Goal: Transaction & Acquisition: Obtain resource

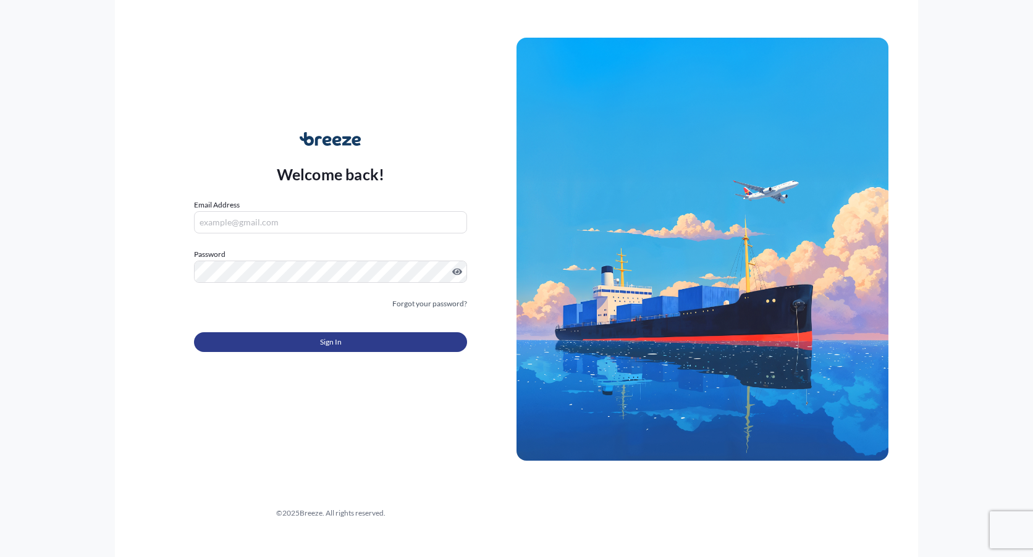
type input "[EMAIL_ADDRESS][DOMAIN_NAME]"
click at [329, 349] on button "Sign In" at bounding box center [330, 342] width 273 height 20
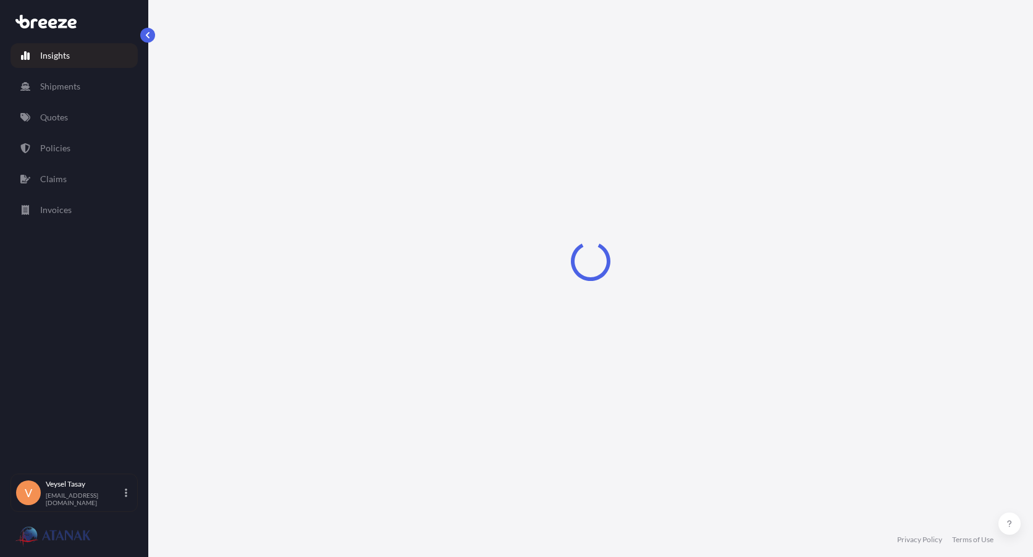
select select "2025"
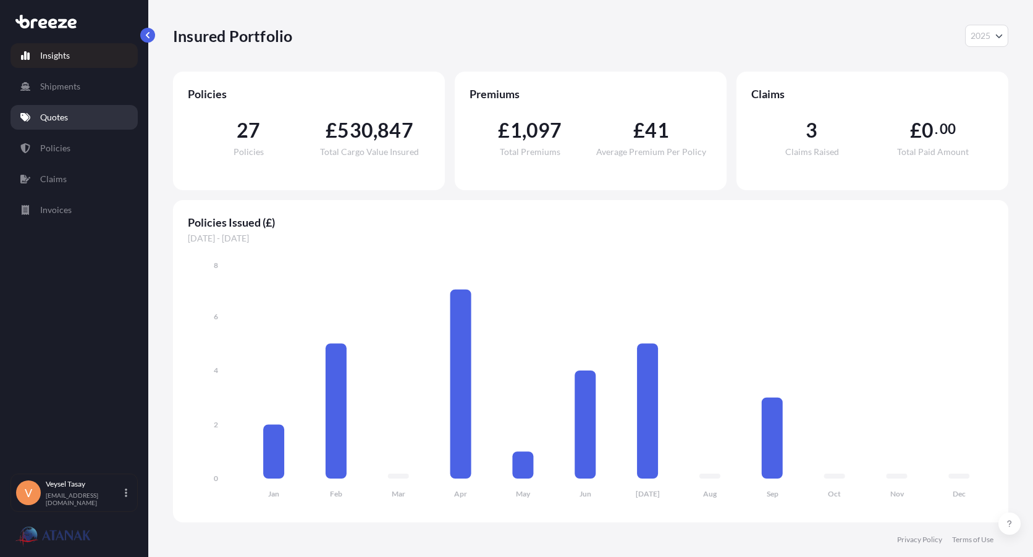
click at [72, 111] on link "Quotes" at bounding box center [74, 117] width 127 height 25
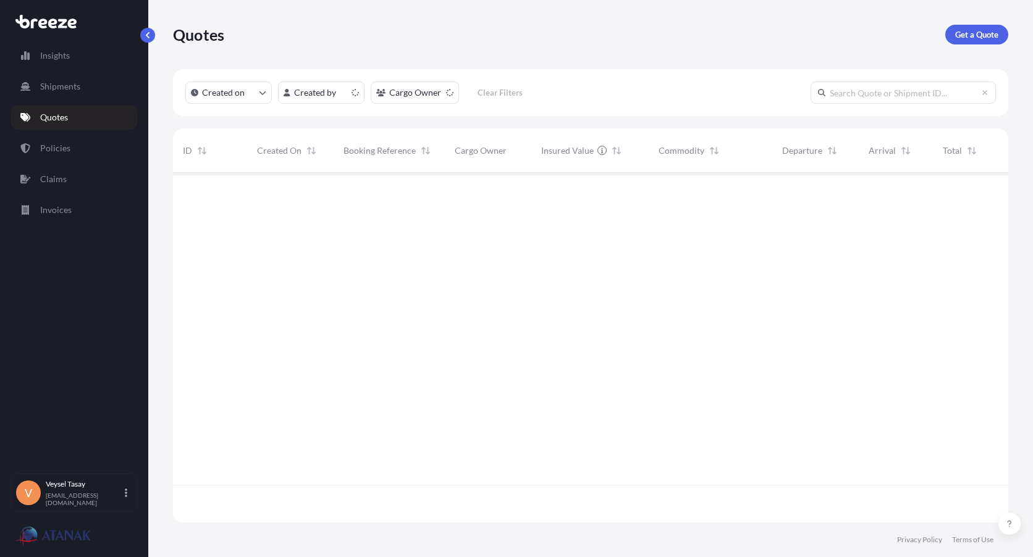
scroll to position [347, 826]
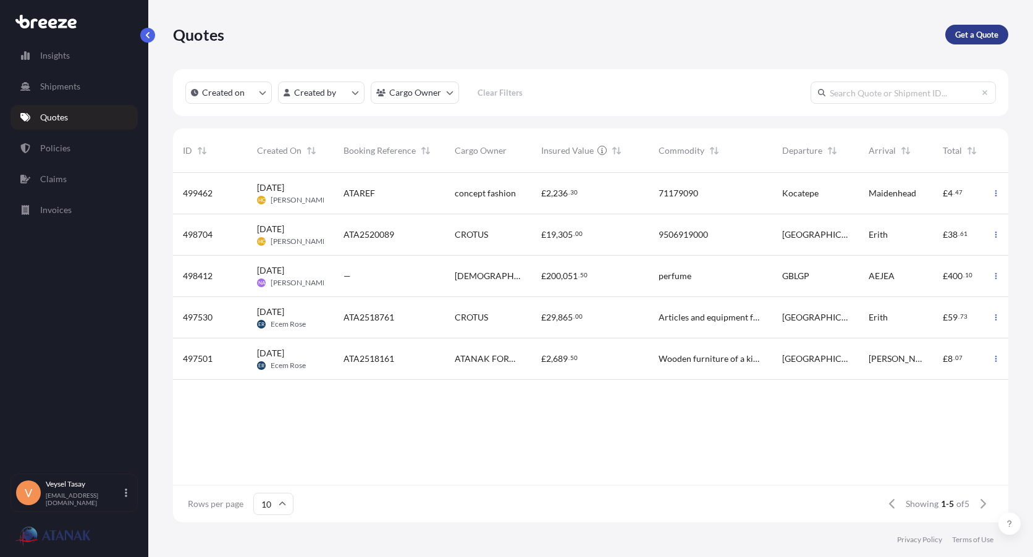
click at [980, 32] on p "Get a Quote" at bounding box center [976, 34] width 43 height 12
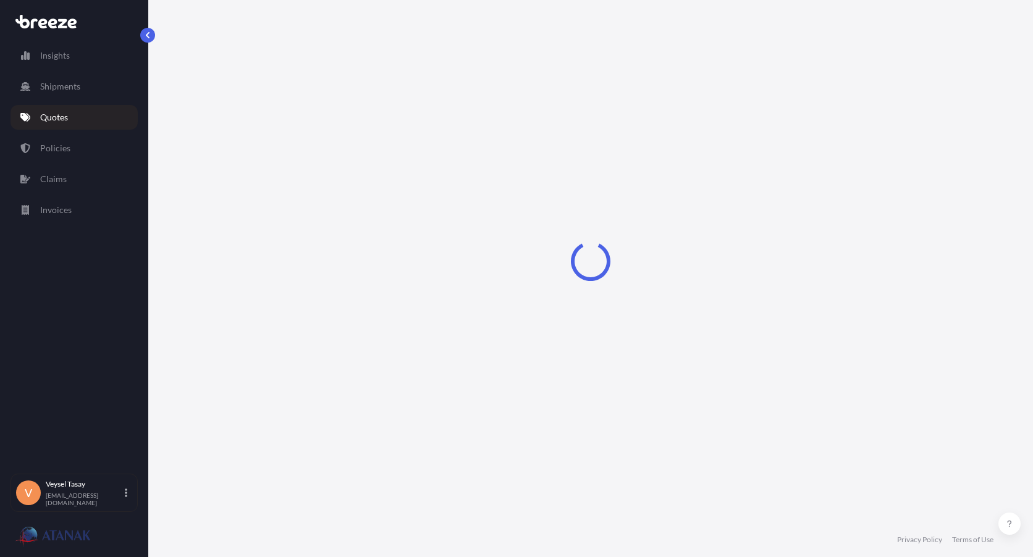
select select "Sea"
select select "1"
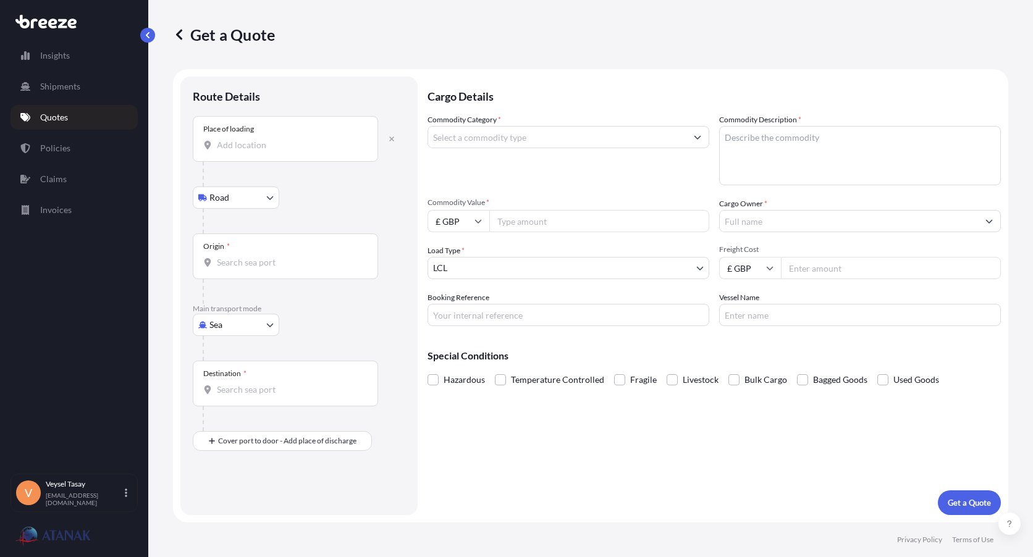
click at [287, 147] on input "Place of loading" at bounding box center [290, 145] width 146 height 12
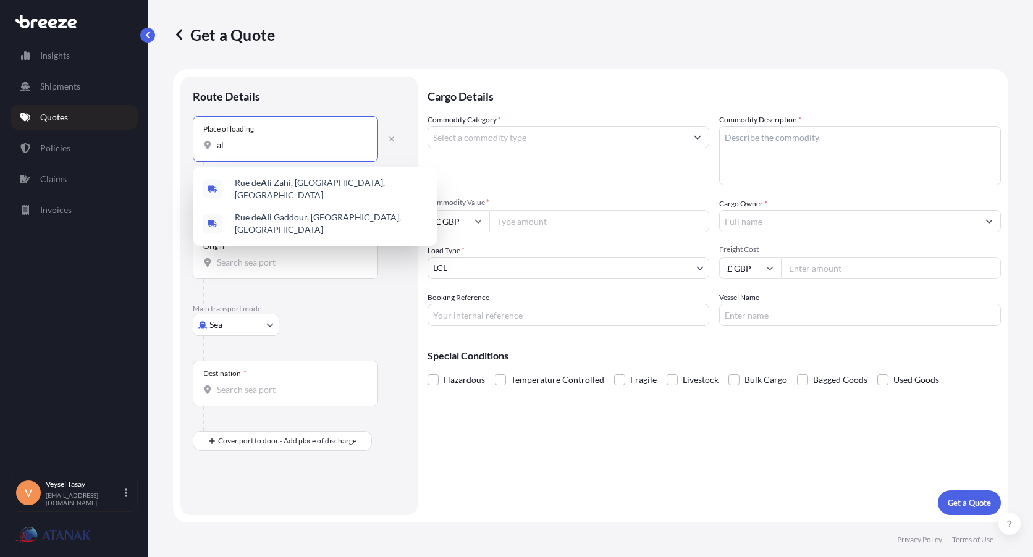
type input "a"
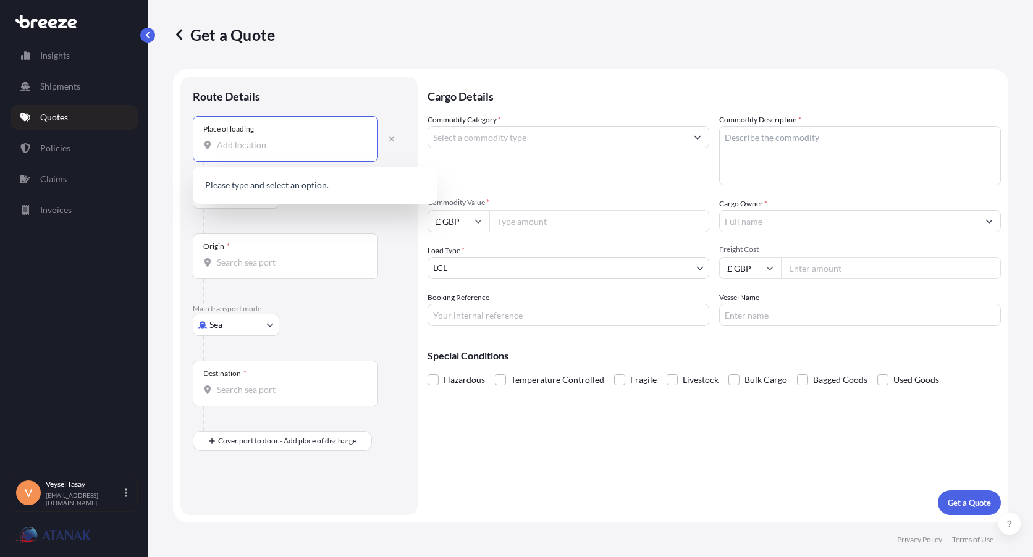
click at [281, 145] on input "Place of loading" at bounding box center [290, 145] width 146 height 12
paste input "[PERSON_NAME]"
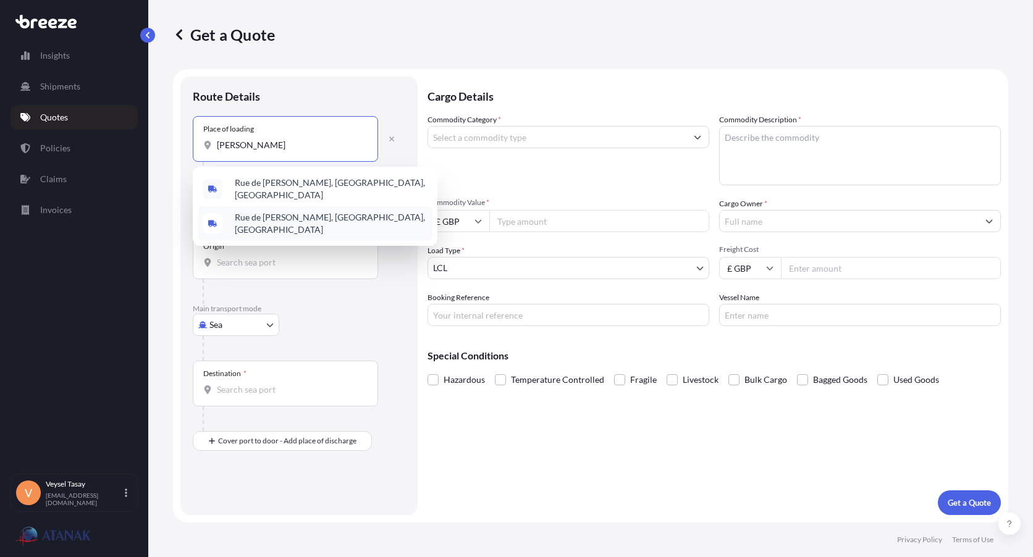
click at [659, 439] on div "Cargo Details Commodity Category * Commodity Description * Commodity Value * £ …" at bounding box center [714, 296] width 573 height 439
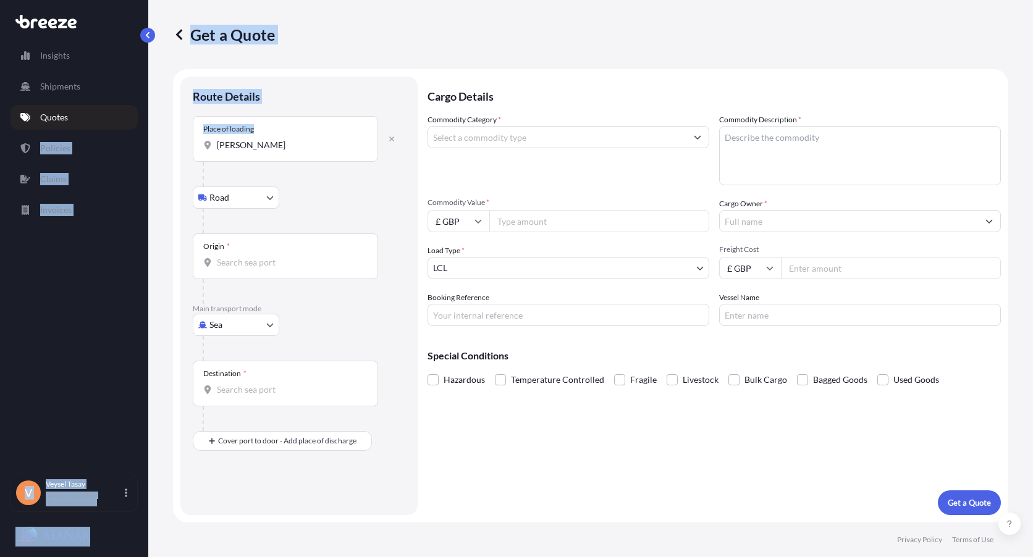
drag, startPoint x: 279, startPoint y: 151, endPoint x: 119, endPoint y: 129, distance: 161.6
click at [119, 129] on div "Insights Shipments Quotes Policies Claims Invoices V Veysel Tasay [EMAIL_ADDRES…" at bounding box center [516, 278] width 1033 height 557
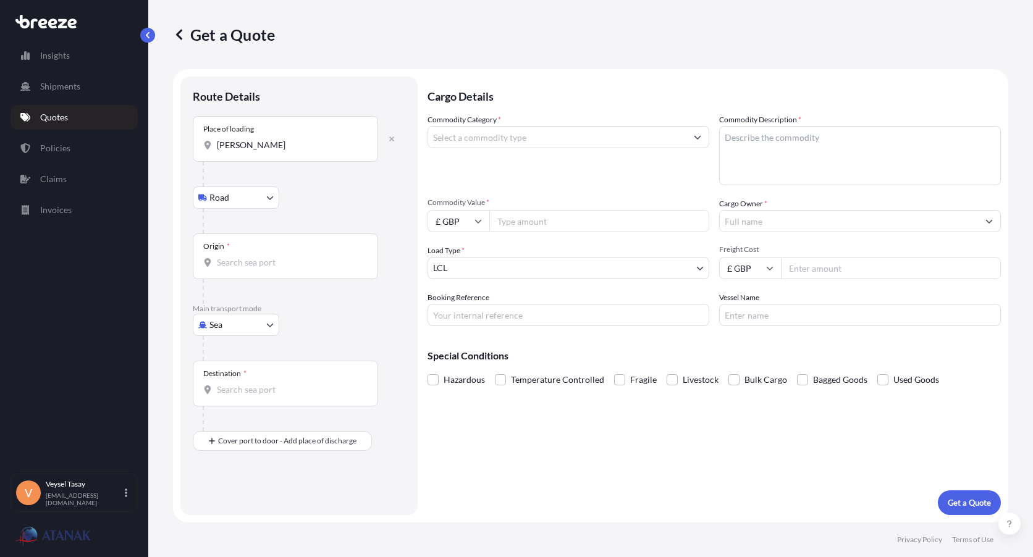
drag, startPoint x: 119, startPoint y: 129, endPoint x: 261, endPoint y: 148, distance: 144.0
click at [261, 148] on input "[PERSON_NAME]" at bounding box center [290, 145] width 146 height 12
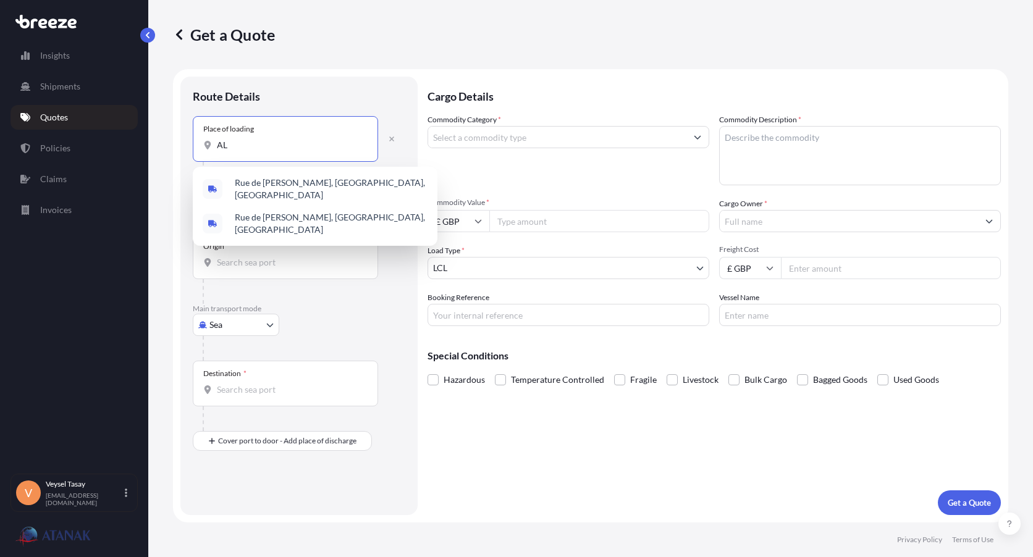
type input "A"
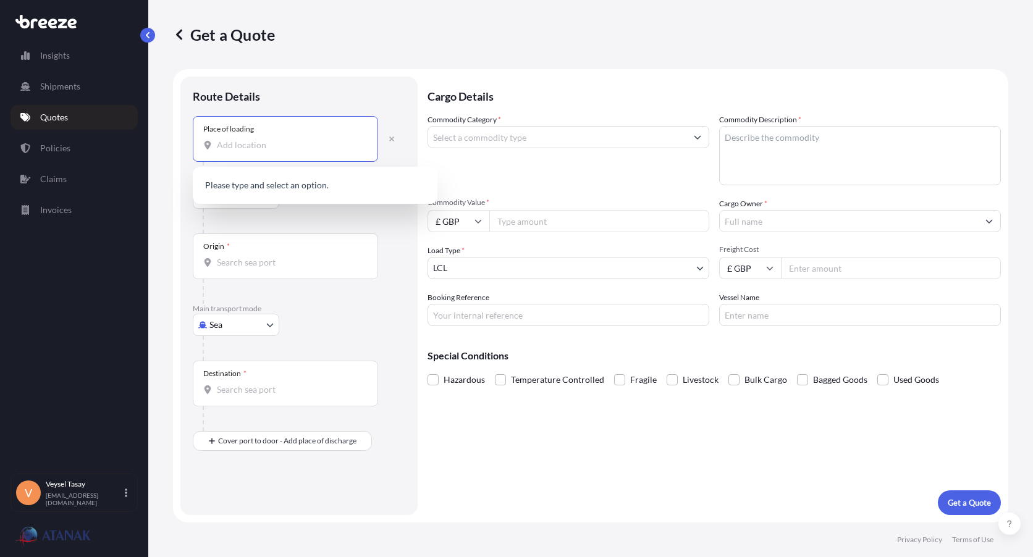
click at [687, 428] on div "Cargo Details Commodity Category * Commodity Description * Commodity Value * £ …" at bounding box center [714, 296] width 573 height 439
click at [267, 145] on input "Place of loading" at bounding box center [290, 145] width 146 height 12
click at [278, 145] on input "Place of loading" at bounding box center [290, 145] width 146 height 12
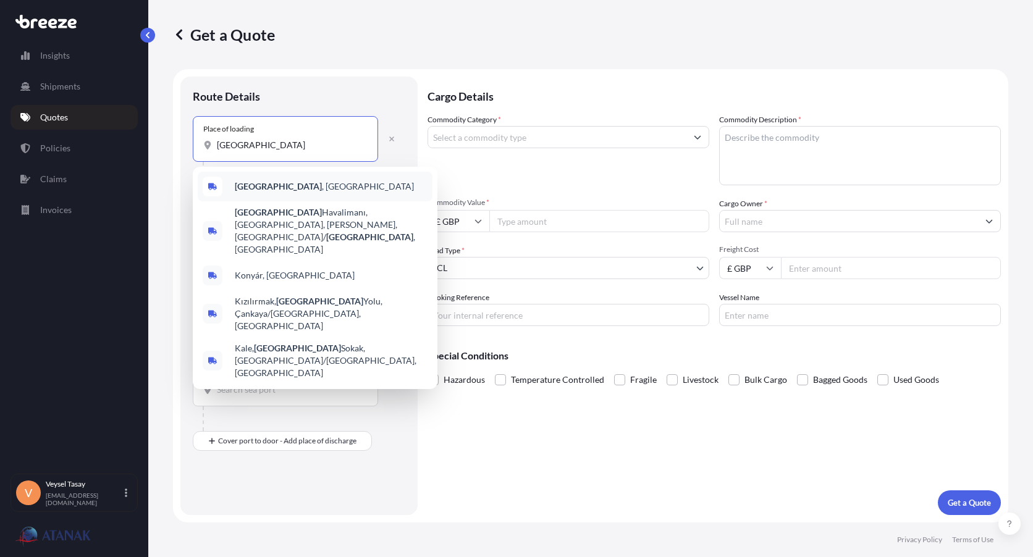
click at [295, 196] on div "[GEOGRAPHIC_DATA] , [GEOGRAPHIC_DATA]" at bounding box center [315, 187] width 235 height 30
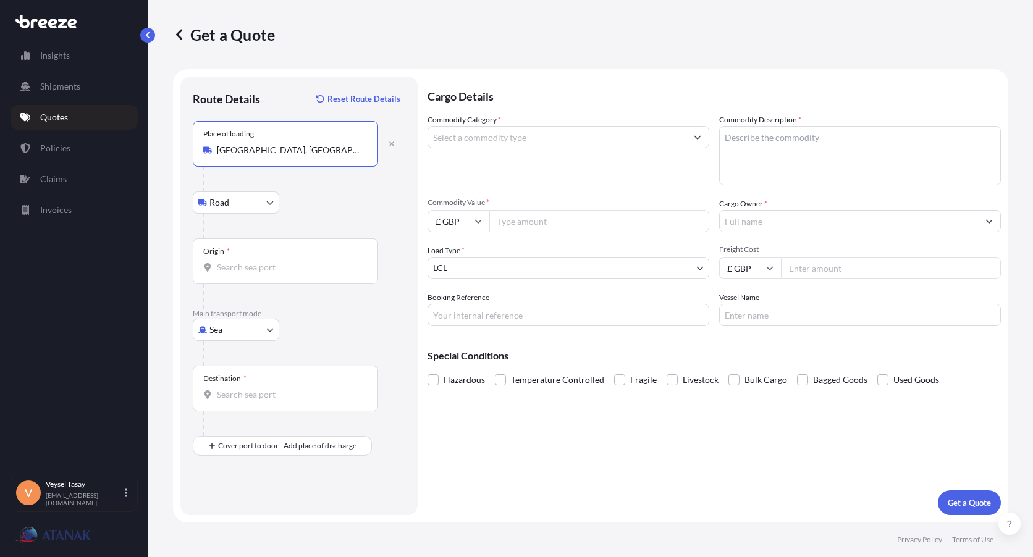
type input "[GEOGRAPHIC_DATA], [GEOGRAPHIC_DATA]"
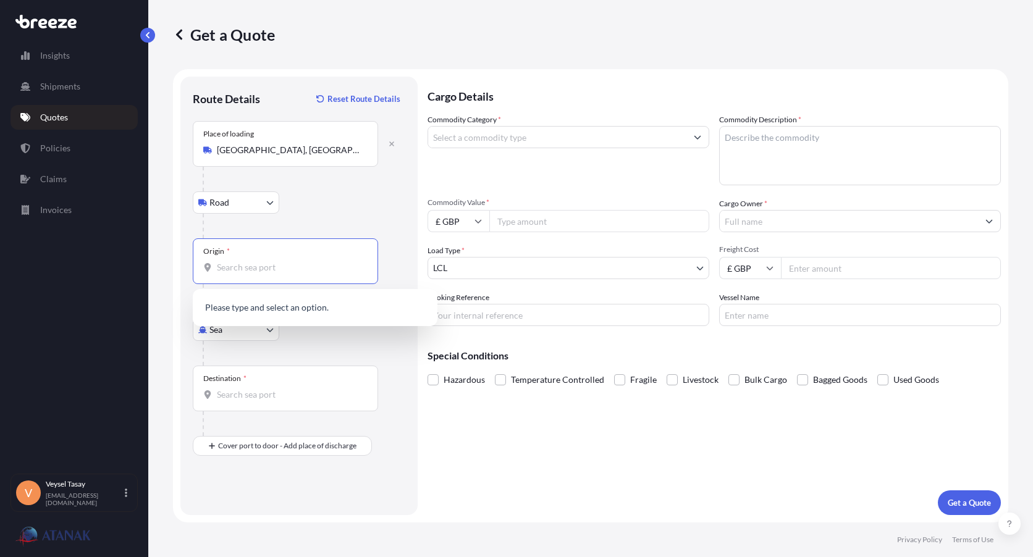
click at [282, 262] on input "Origin *" at bounding box center [290, 267] width 146 height 12
type input "t"
type input "a"
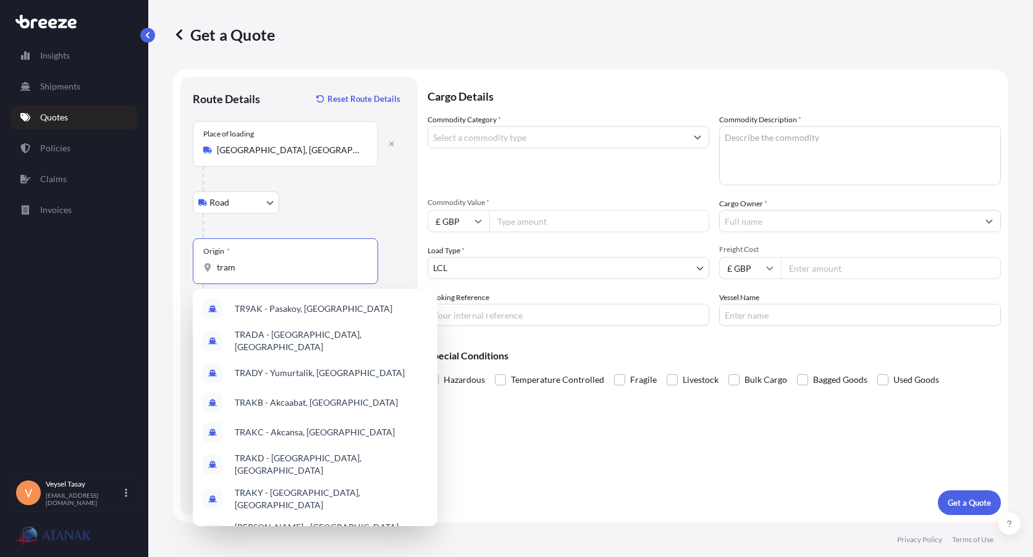
type input "tramb"
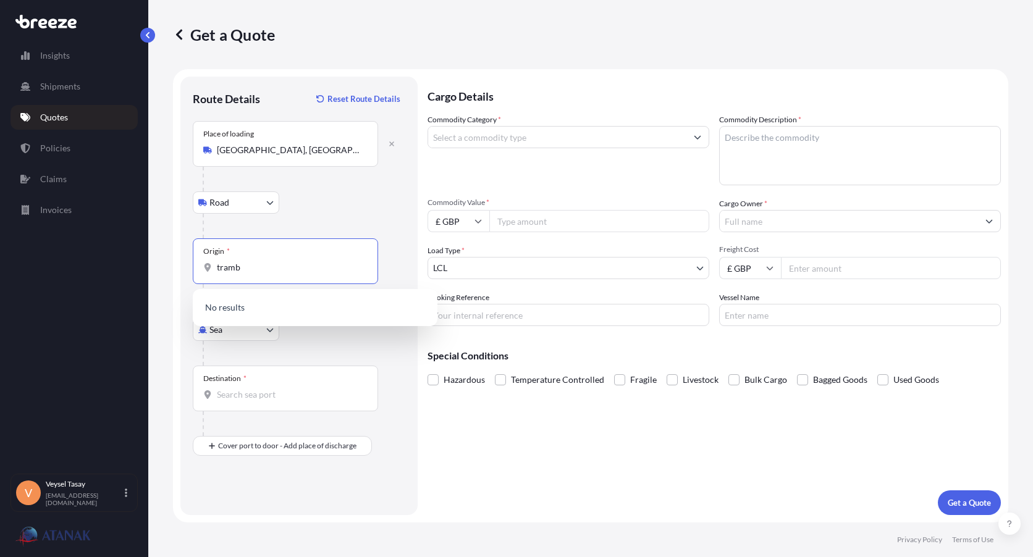
drag, startPoint x: 256, startPoint y: 267, endPoint x: 96, endPoint y: 270, distance: 160.1
click at [96, 270] on div "Insights Shipments Quotes Policies Claims Invoices V Veysel Tasay [EMAIL_ADDRES…" at bounding box center [516, 278] width 1033 height 557
click at [349, 222] on div at bounding box center [304, 226] width 203 height 25
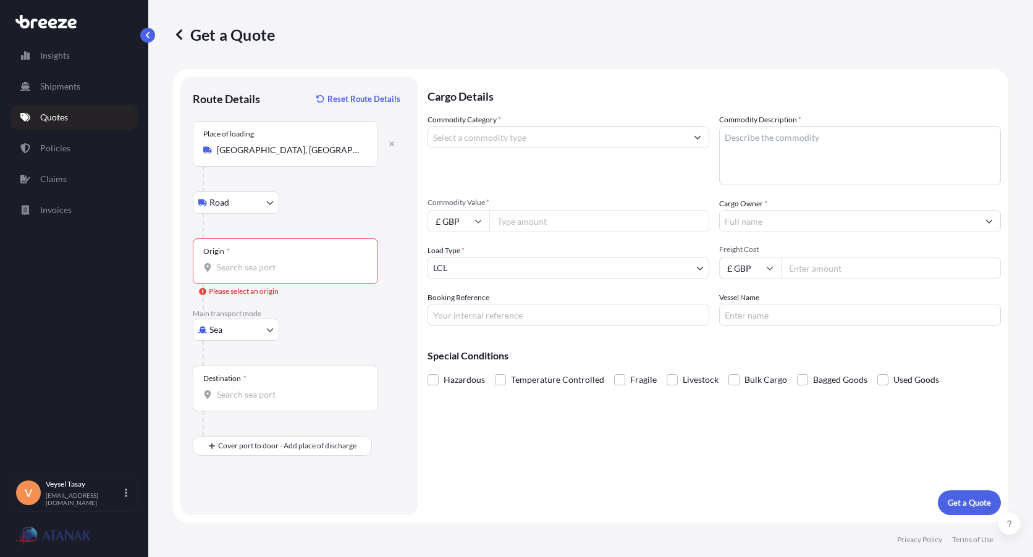
click at [285, 264] on input "Origin * Please select an origin" at bounding box center [290, 267] width 146 height 12
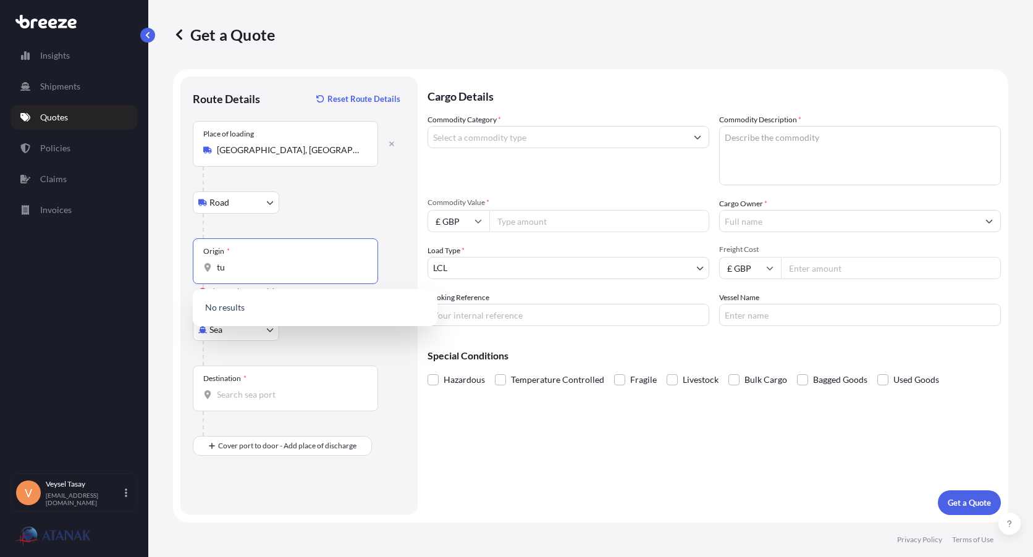
type input "t"
type input "[PERSON_NAME]"
drag, startPoint x: 295, startPoint y: 266, endPoint x: 161, endPoint y: 262, distance: 134.2
click at [167, 261] on div "Get a Quote Route Details Reset Route Details Place of loading [GEOGRAPHIC_DATA…" at bounding box center [590, 261] width 885 height 523
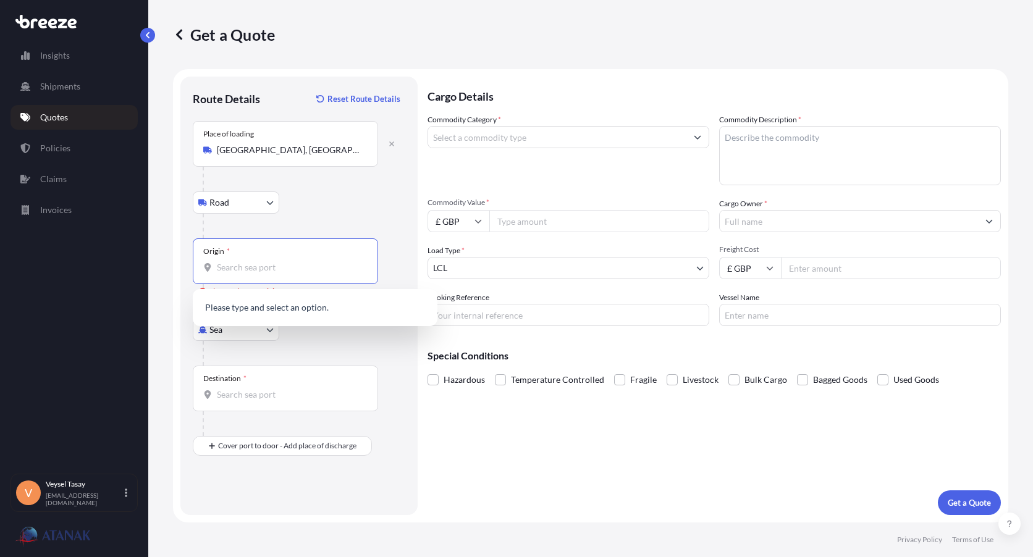
click at [251, 264] on input "Origin * Please select an origin" at bounding box center [290, 267] width 146 height 12
click at [433, 486] on div "Cargo Details Commodity Category * Commodity Description * Commodity Value * £ …" at bounding box center [714, 296] width 573 height 439
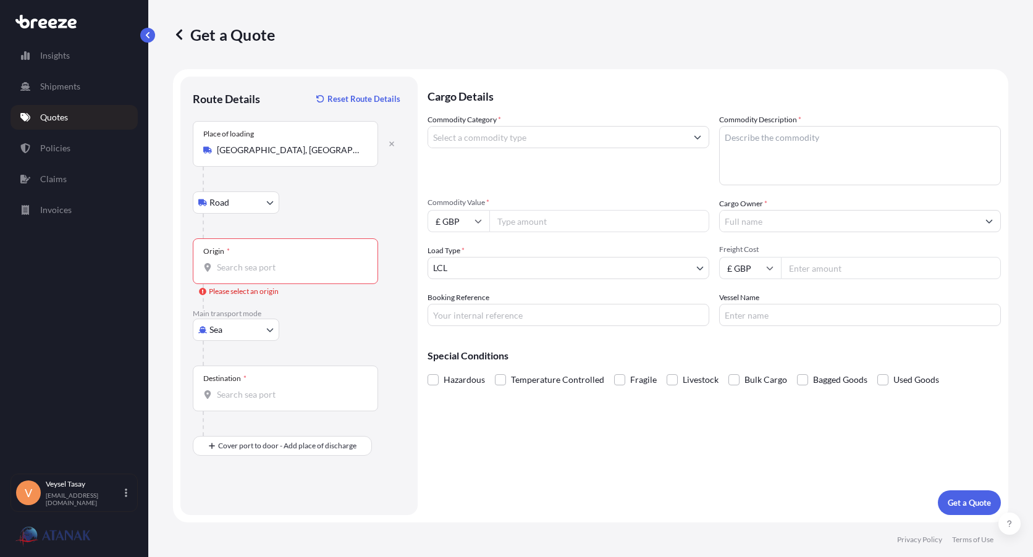
click at [294, 269] on input "Origin * Please select an origin" at bounding box center [290, 267] width 146 height 12
type input "TRISK - Iskenderun, [GEOGRAPHIC_DATA]"
click at [254, 387] on div "Destination *" at bounding box center [285, 389] width 185 height 46
click at [254, 389] on input "Destination *" at bounding box center [290, 395] width 146 height 12
type input "GBFXT - Felixstowe, [GEOGRAPHIC_DATA]"
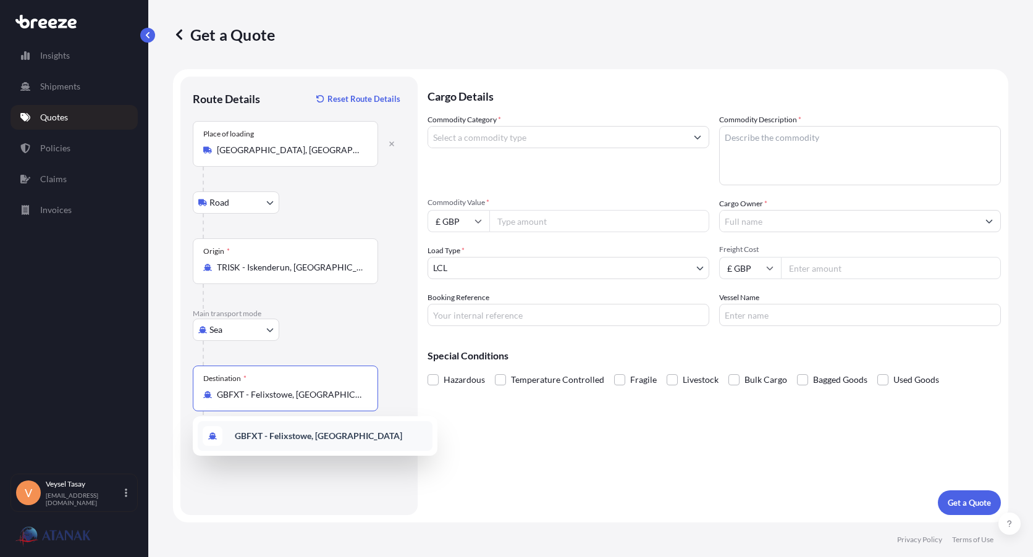
click at [321, 436] on b "GBFXT - Felixstowe, [GEOGRAPHIC_DATA]" at bounding box center [318, 436] width 167 height 11
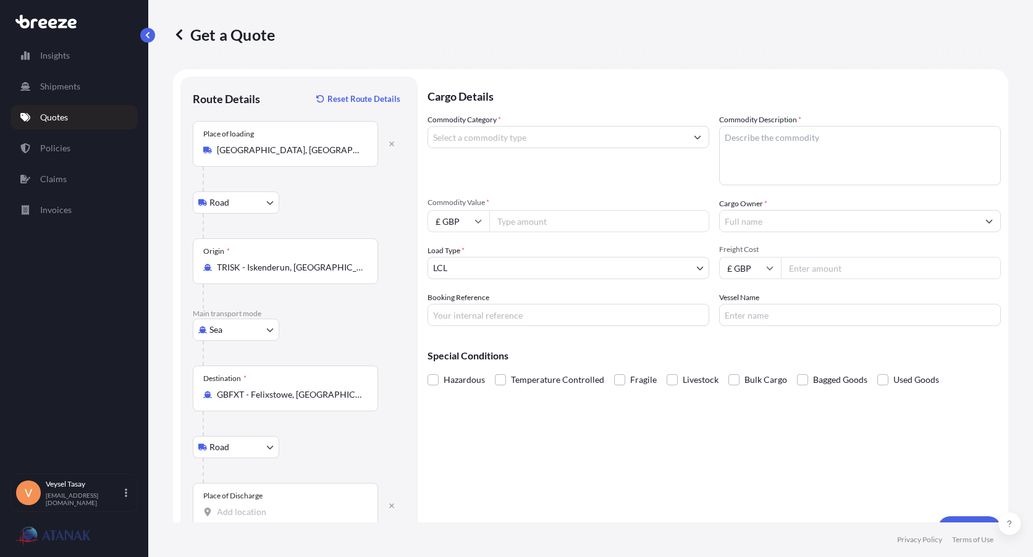
scroll to position [26, 0]
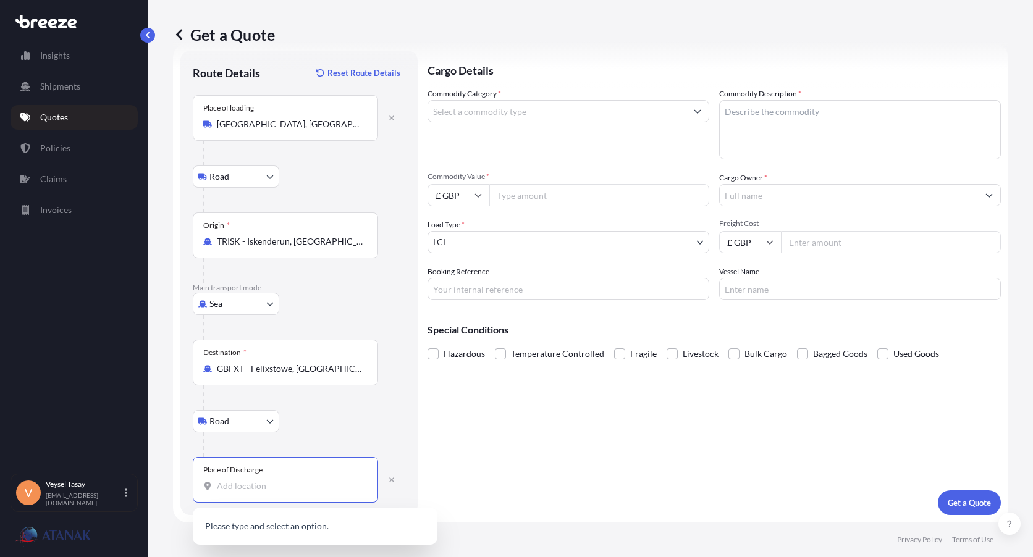
click at [259, 481] on input "Place of Discharge" at bounding box center [290, 486] width 146 height 12
paste input "Sittingbourne"
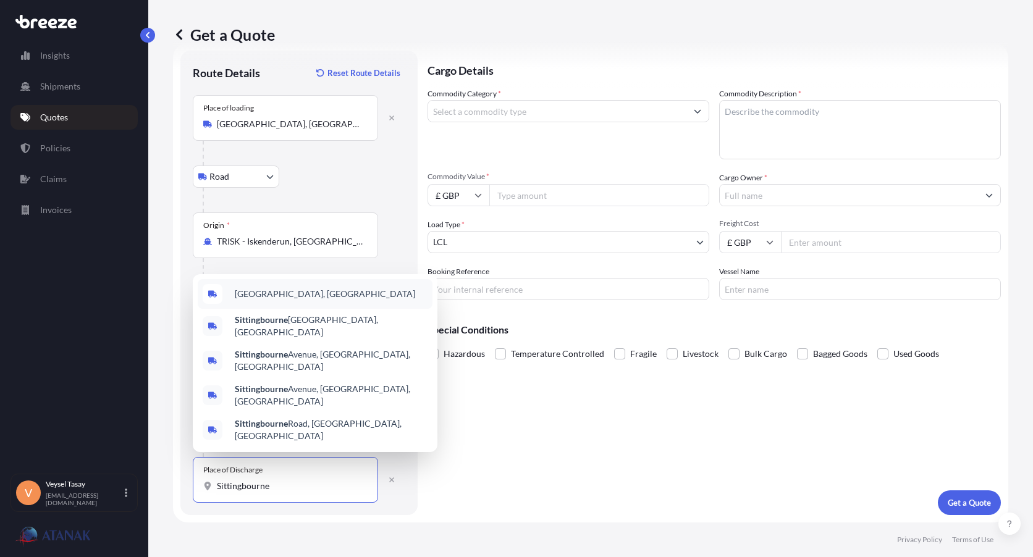
click at [328, 309] on div "[GEOGRAPHIC_DATA], [GEOGRAPHIC_DATA]" at bounding box center [315, 294] width 235 height 30
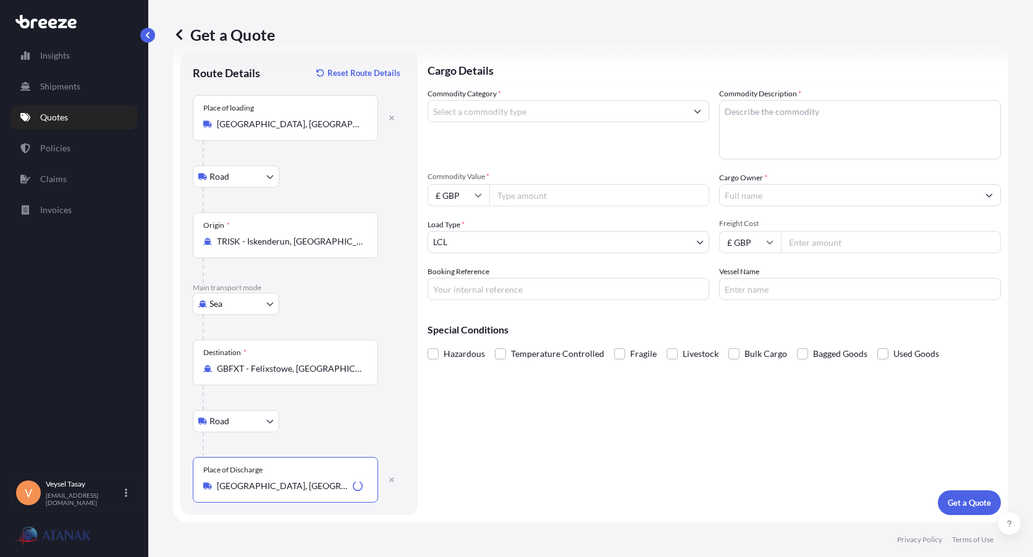
type input "[GEOGRAPHIC_DATA], [GEOGRAPHIC_DATA]"
click at [518, 473] on div "Cargo Details Commodity Category * Commodity Description * Commodity Value * £ …" at bounding box center [714, 283] width 573 height 465
click at [583, 114] on input "Commodity Category *" at bounding box center [557, 111] width 258 height 22
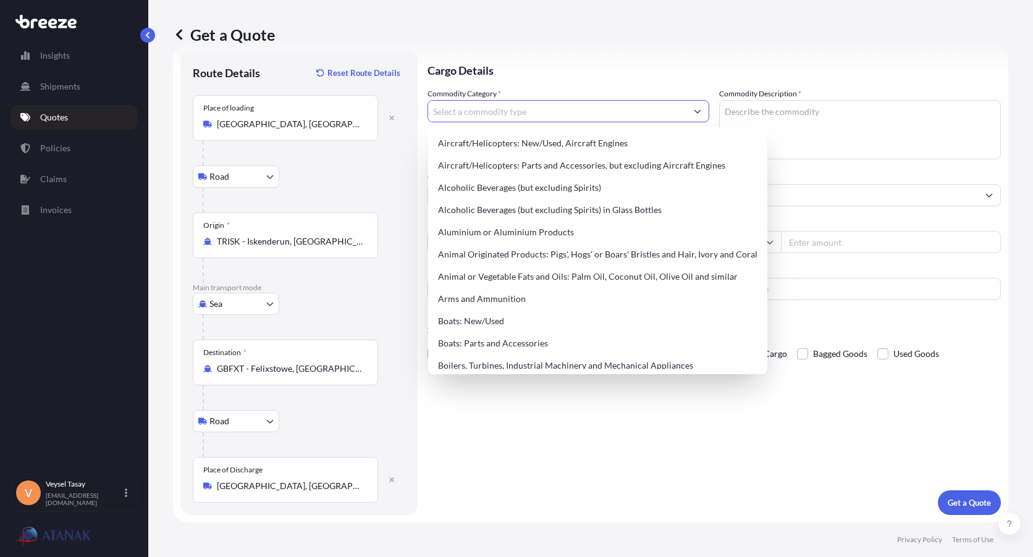
click at [583, 114] on input "Commodity Category *" at bounding box center [557, 111] width 258 height 22
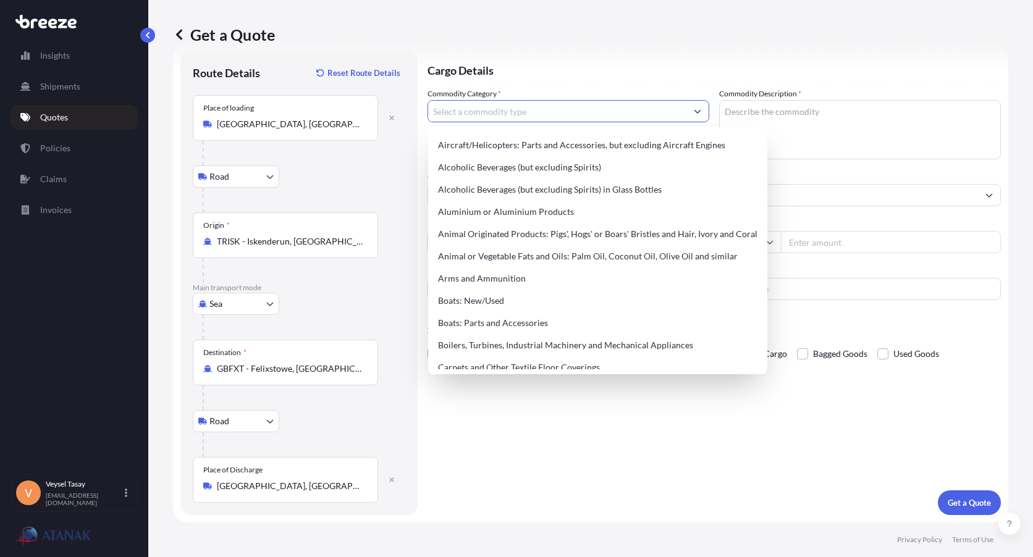
scroll to position [0, 0]
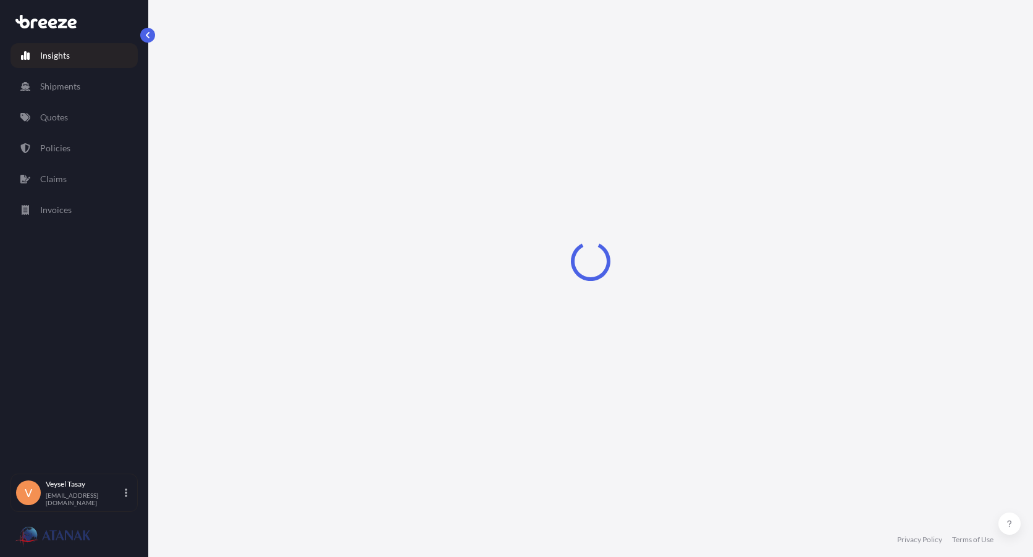
select select "2025"
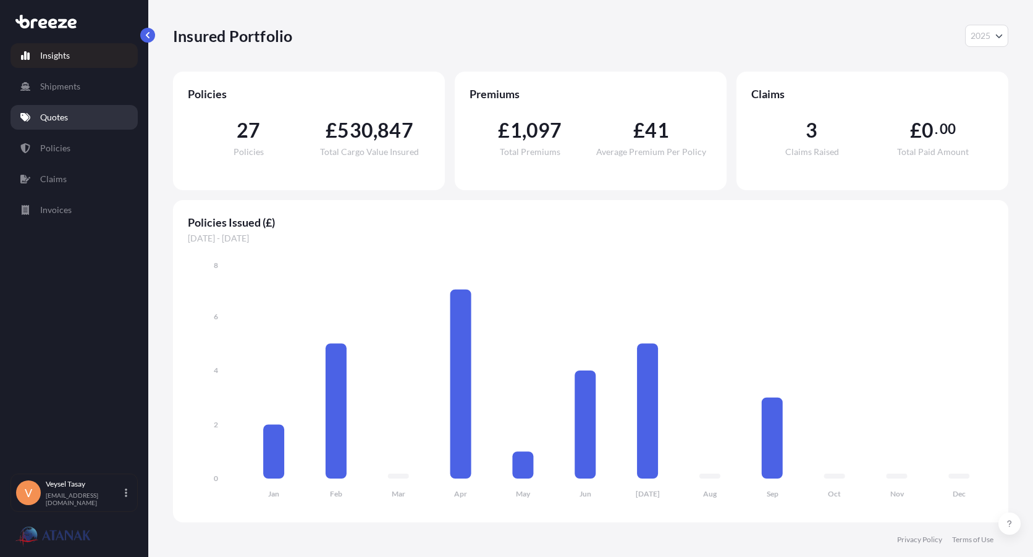
click at [54, 114] on p "Quotes" at bounding box center [54, 117] width 28 height 12
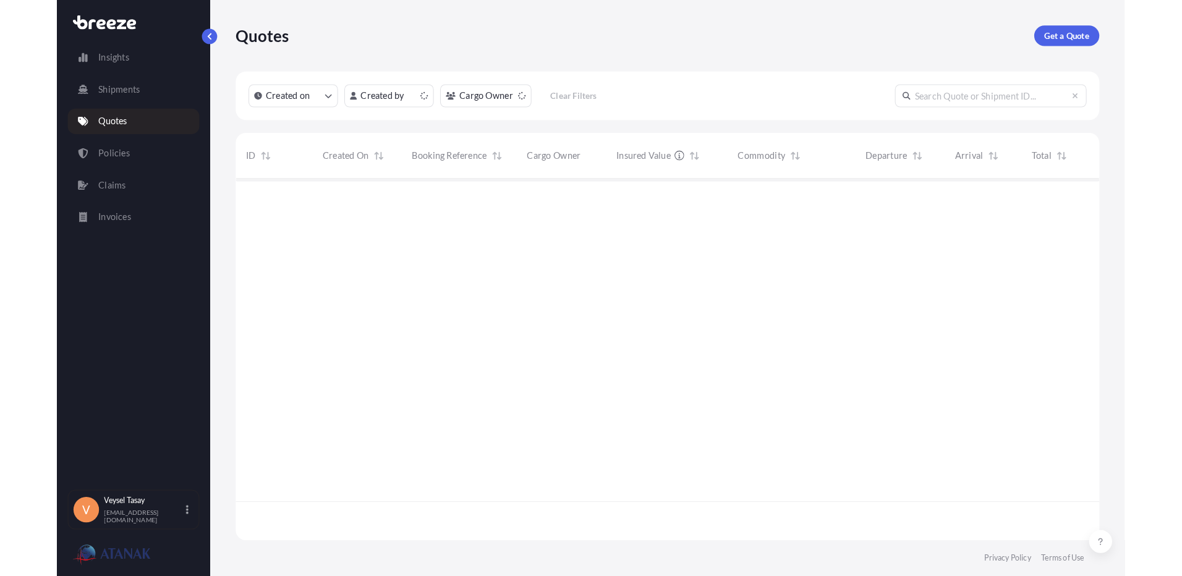
scroll to position [347, 826]
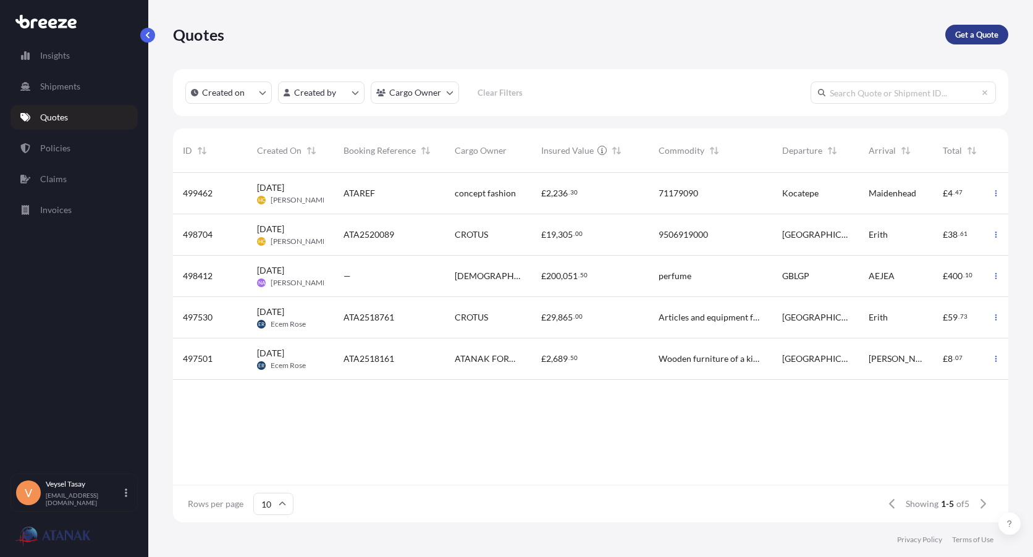
click at [970, 31] on p "Get a Quote" at bounding box center [976, 34] width 43 height 12
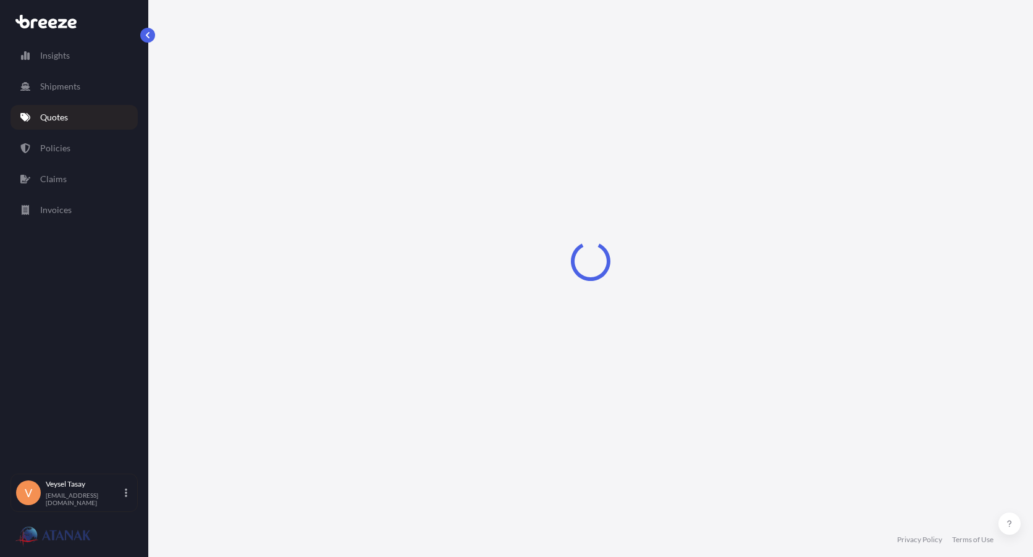
select select "Sea"
select select "1"
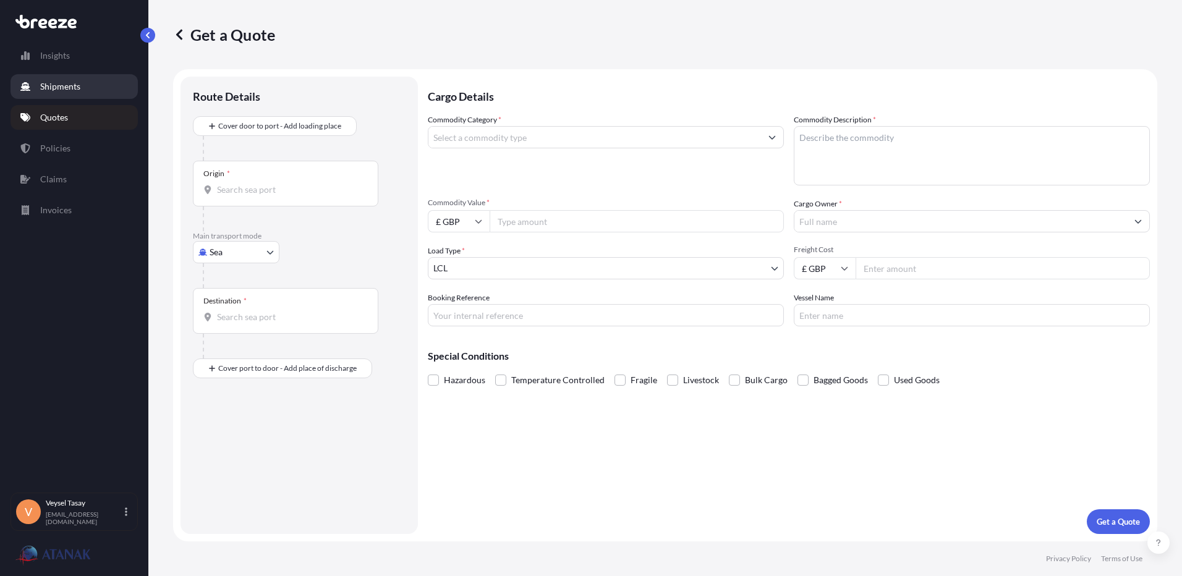
click at [60, 81] on p "Shipments" at bounding box center [60, 86] width 40 height 12
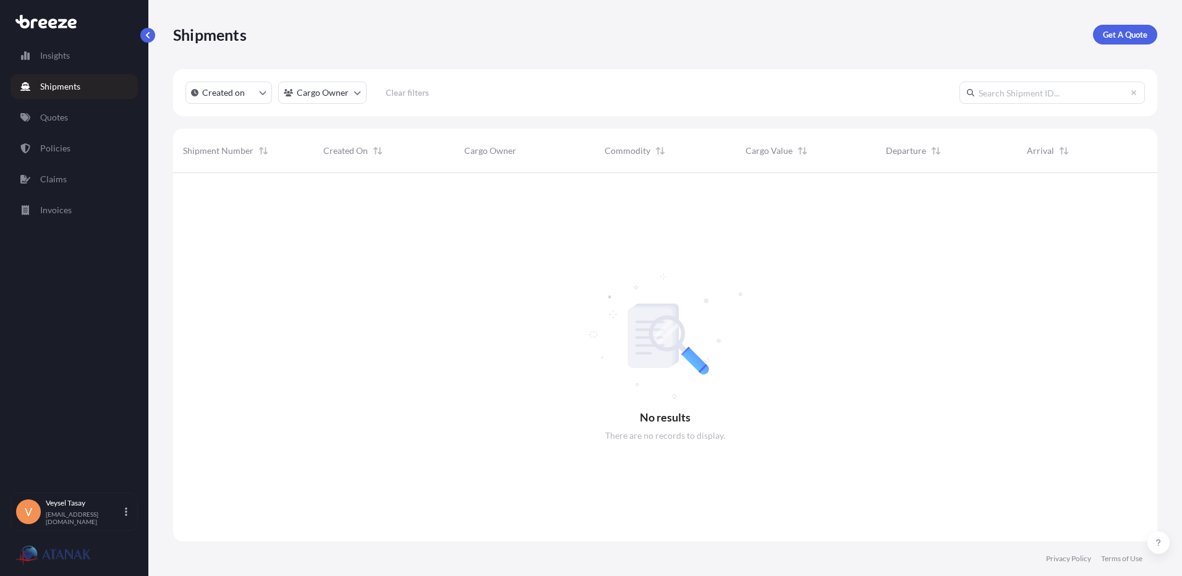
scroll to position [404, 975]
click at [63, 59] on p "Insights" at bounding box center [55, 55] width 30 height 12
select select "2025"
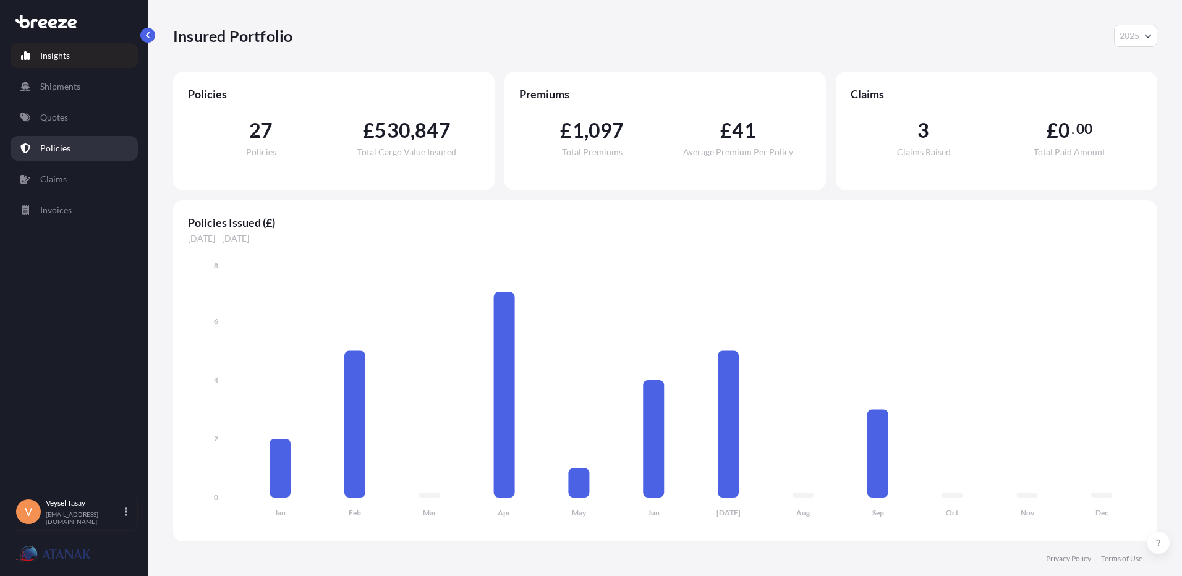
click at [59, 148] on p "Policies" at bounding box center [55, 148] width 30 height 12
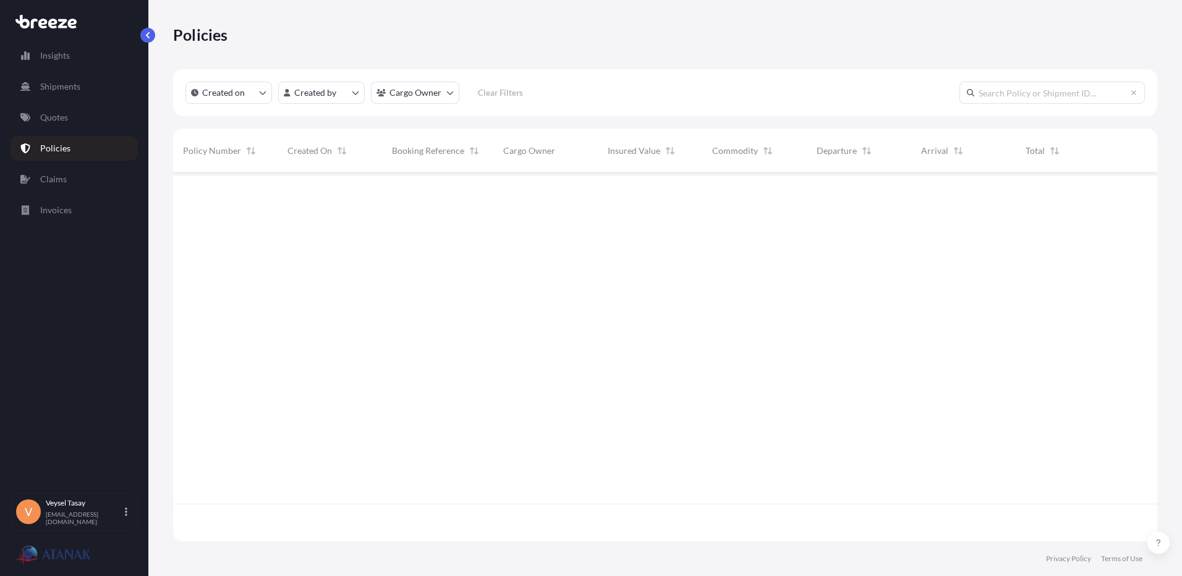
scroll to position [366, 975]
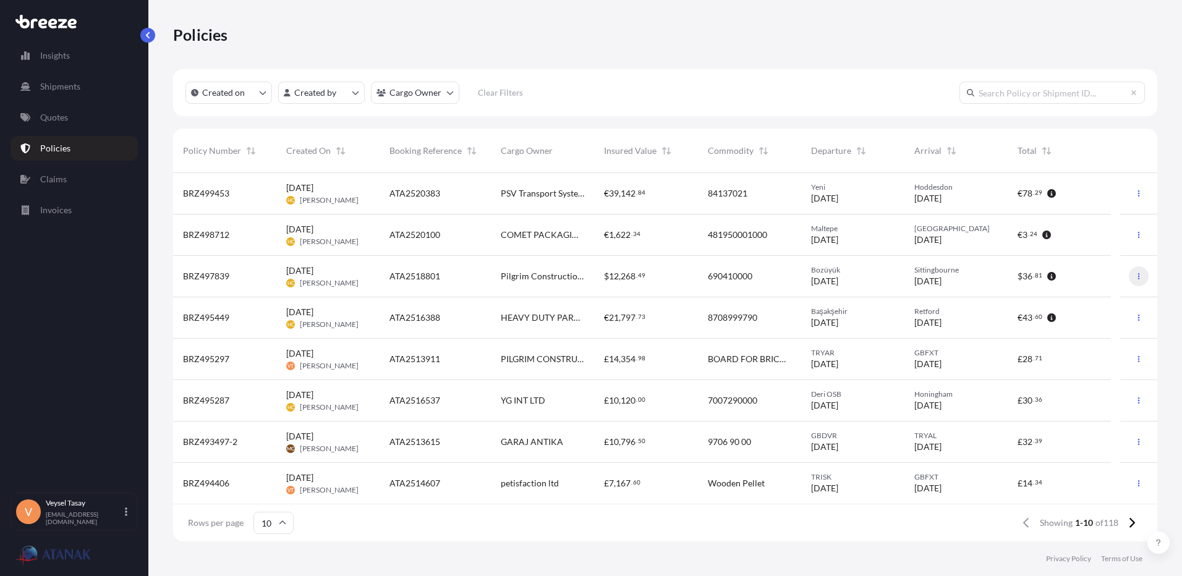
click at [1033, 279] on icon "button" at bounding box center [1138, 276] width 7 height 7
click at [1033, 272] on link "Duplicate quote" at bounding box center [1064, 279] width 113 height 20
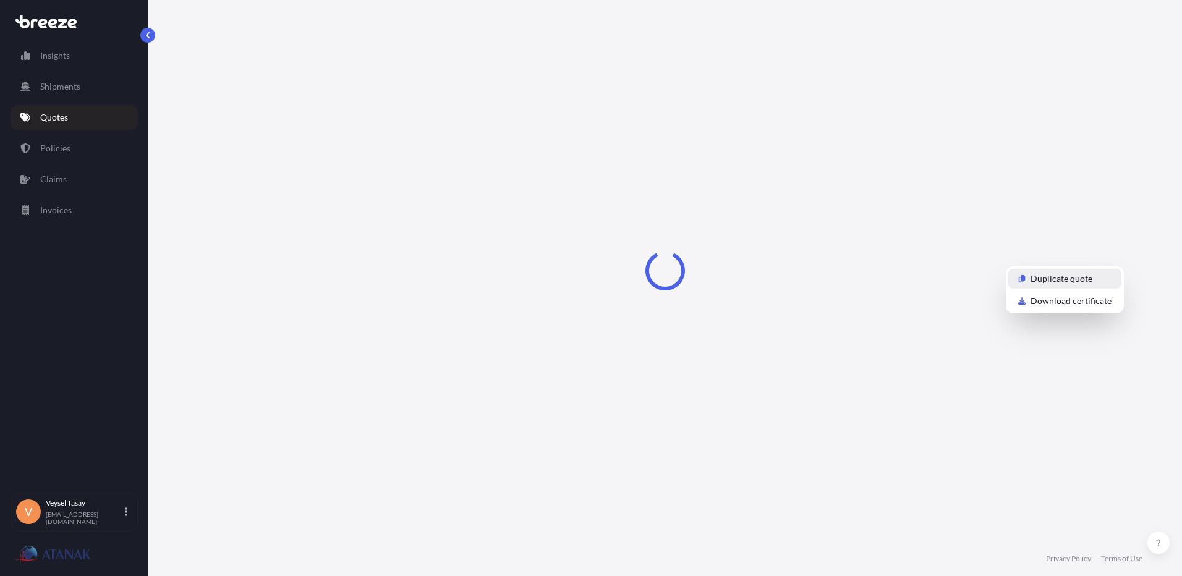
select select "Road"
select select "1"
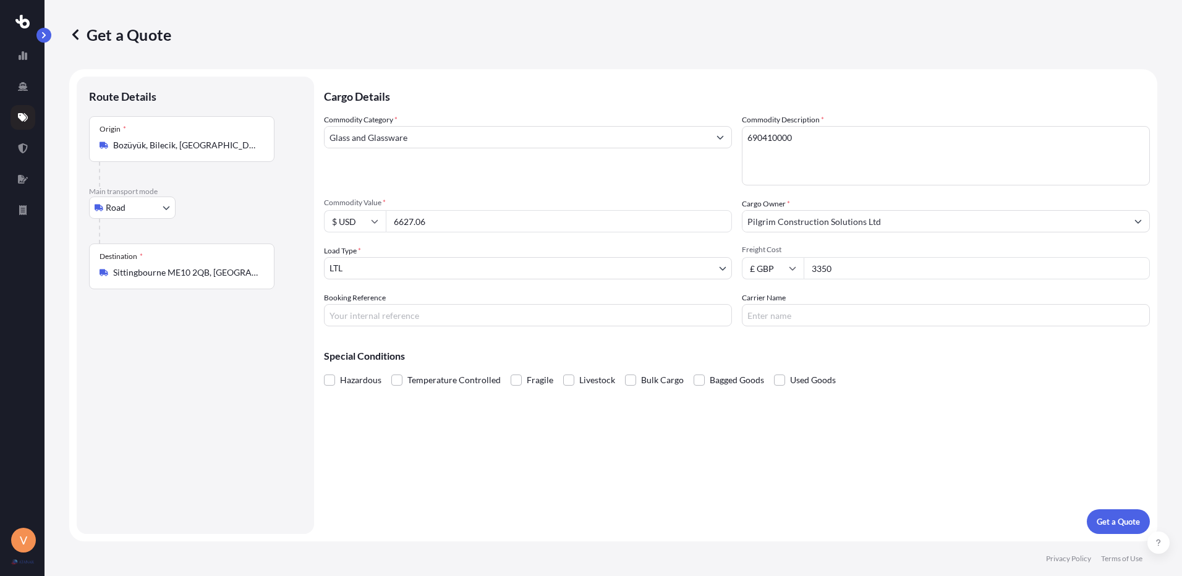
click at [51, 40] on div "Get a Quote Route Details Place of loading Road Road Rail Origin * Bozüyük, Bil…" at bounding box center [612, 270] width 1137 height 541
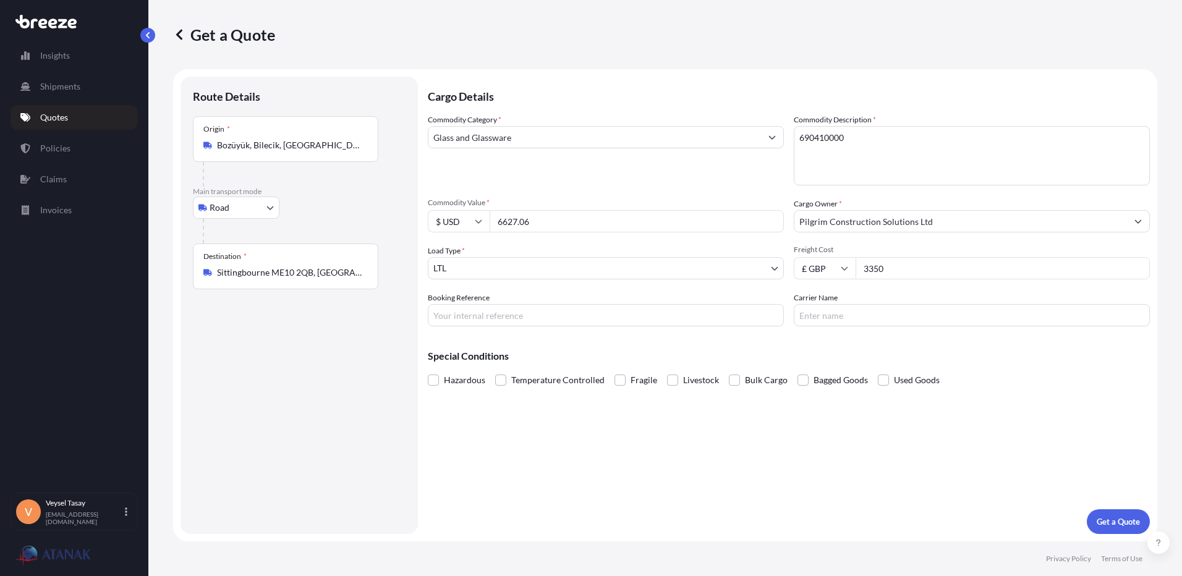
click at [179, 34] on icon at bounding box center [179, 34] width 12 height 12
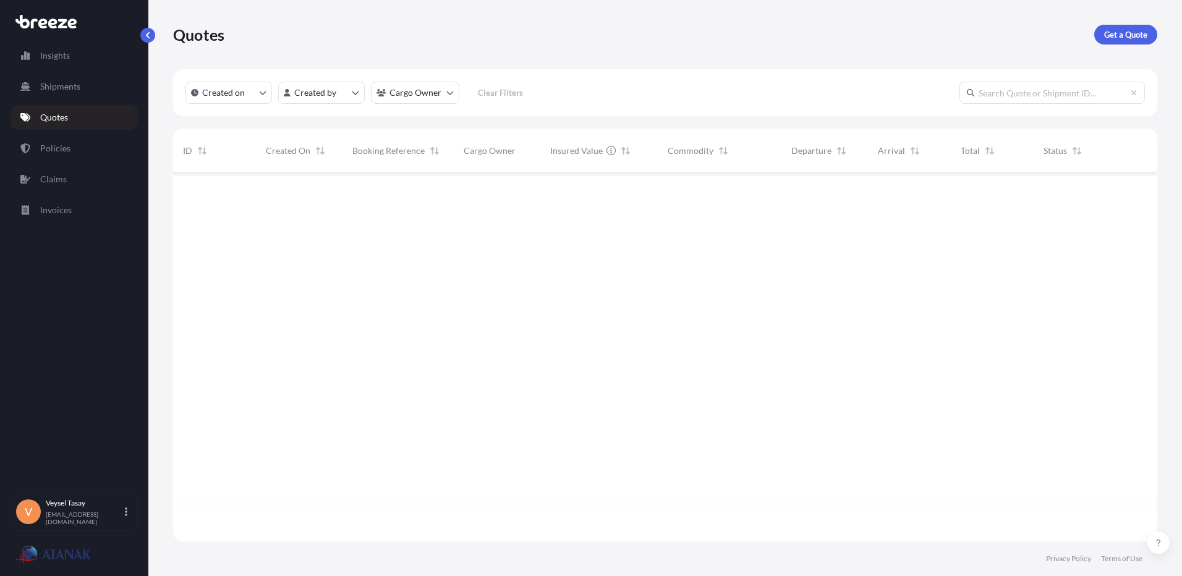
scroll to position [366, 975]
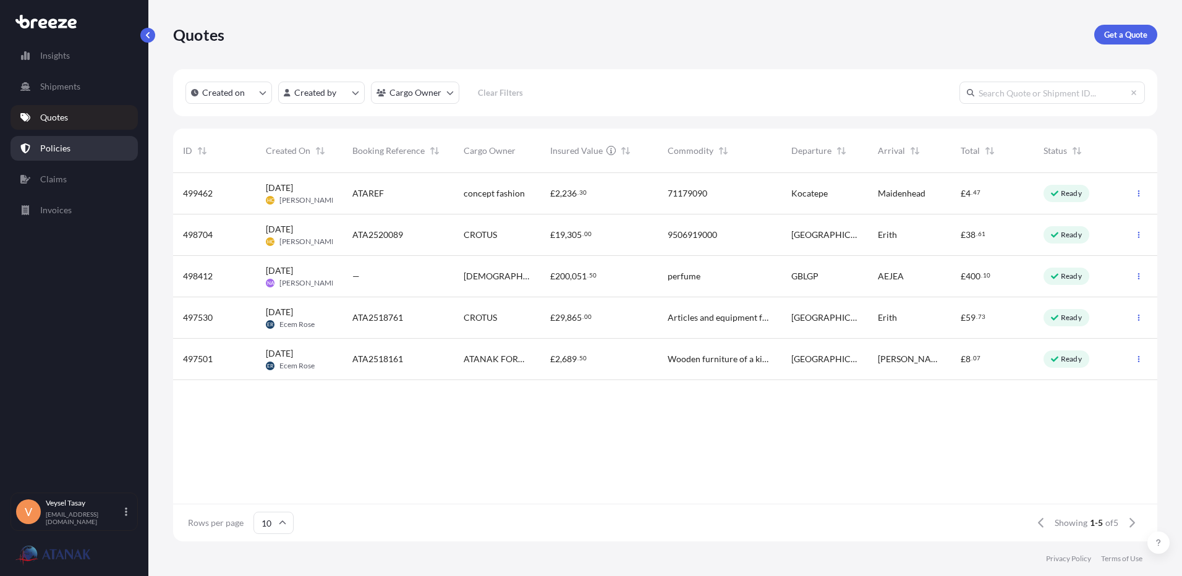
click at [58, 146] on p "Policies" at bounding box center [55, 148] width 30 height 12
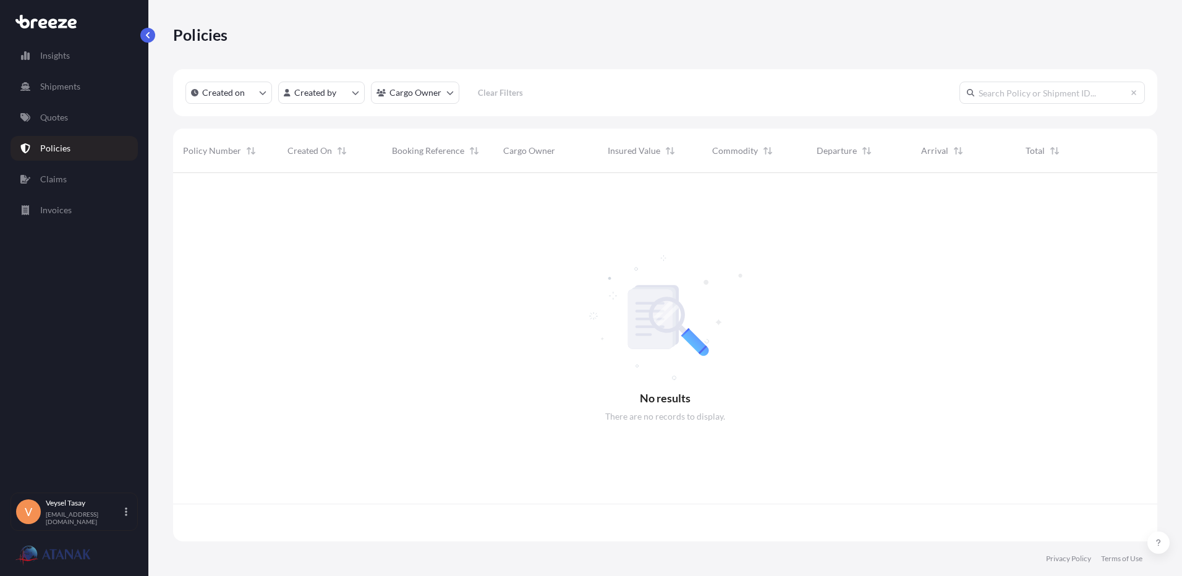
scroll to position [366, 975]
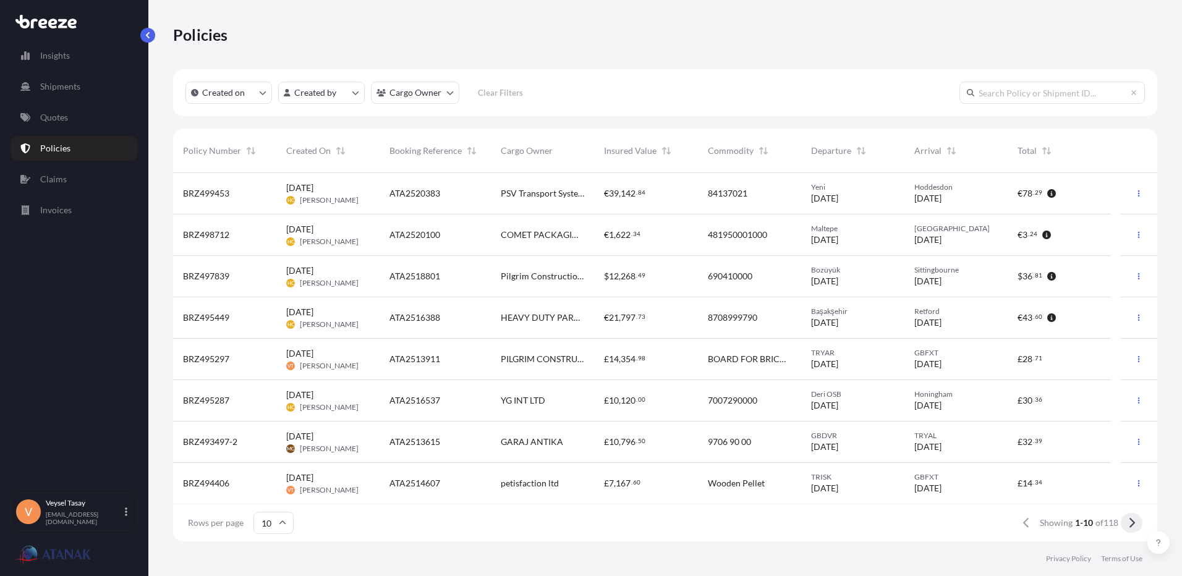
click at [1033, 524] on icon at bounding box center [1132, 523] width 6 height 10
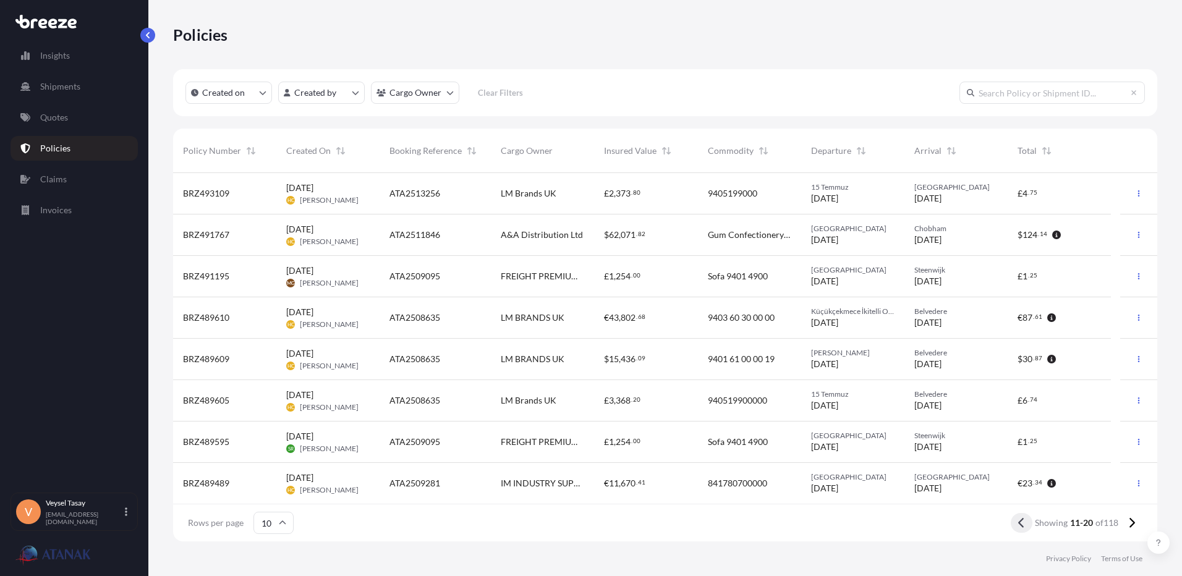
click at [1015, 518] on button at bounding box center [1021, 523] width 22 height 20
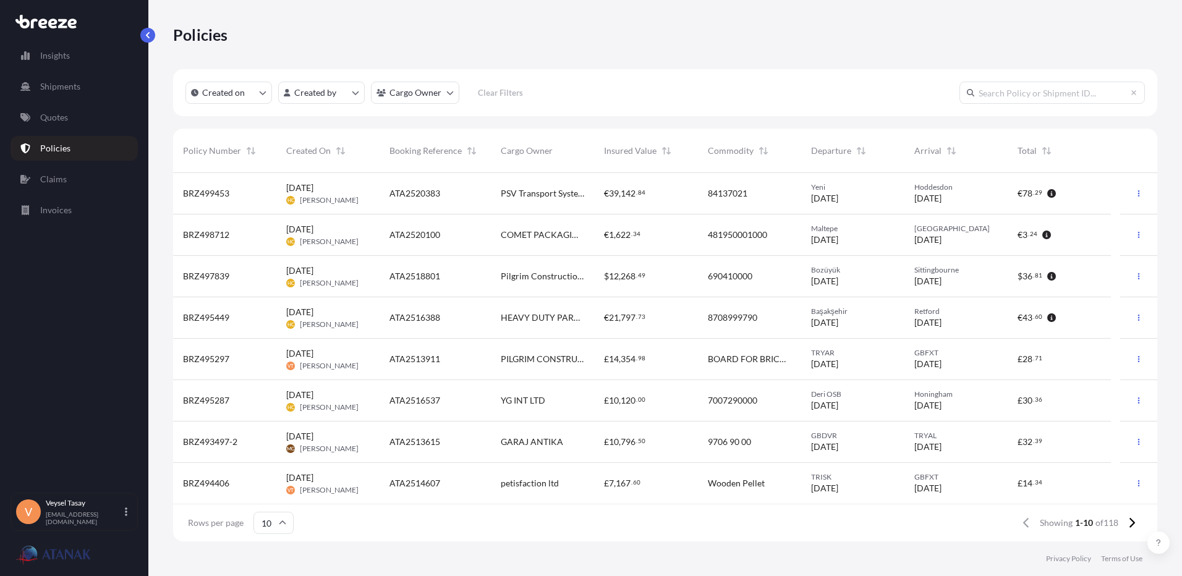
scroll to position [62, 0]
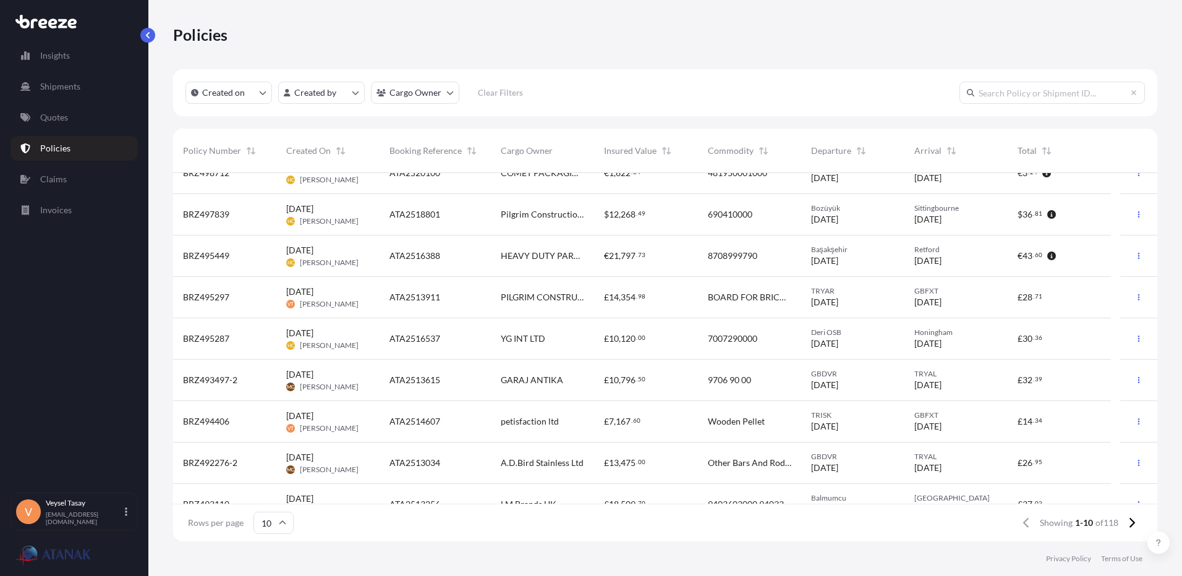
click at [586, 214] on div "Pilgrim Construction Solutions Ltd" at bounding box center [542, 214] width 103 height 41
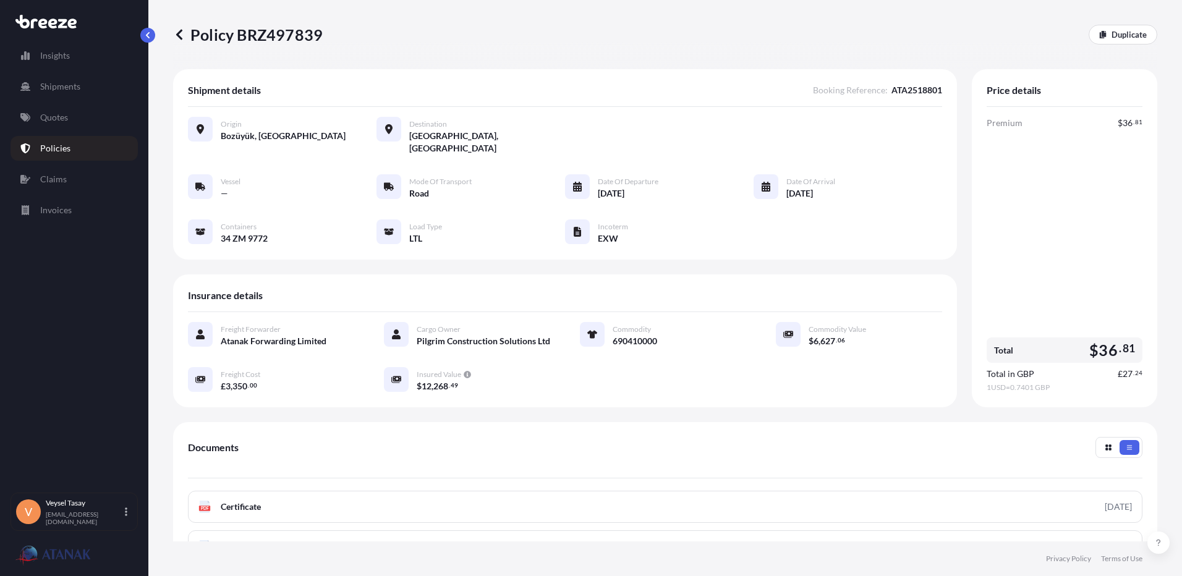
drag, startPoint x: 624, startPoint y: 185, endPoint x: 701, endPoint y: 179, distance: 77.5
click at [701, 179] on div "Vessel — Mode of Transport Road Date of Departure 01/09/2025 Date of Arrival 15…" at bounding box center [565, 209] width 754 height 70
drag, startPoint x: 701, startPoint y: 179, endPoint x: 704, endPoint y: 190, distance: 11.0
click at [704, 189] on div "Vessel — Mode of Transport Road Date of Departure 01/09/2025 Date of Arrival 15…" at bounding box center [565, 209] width 754 height 70
click at [688, 184] on div "Vessel — Mode of Transport Road Date of Departure 01/09/2025 Date of Arrival 15…" at bounding box center [565, 209] width 754 height 70
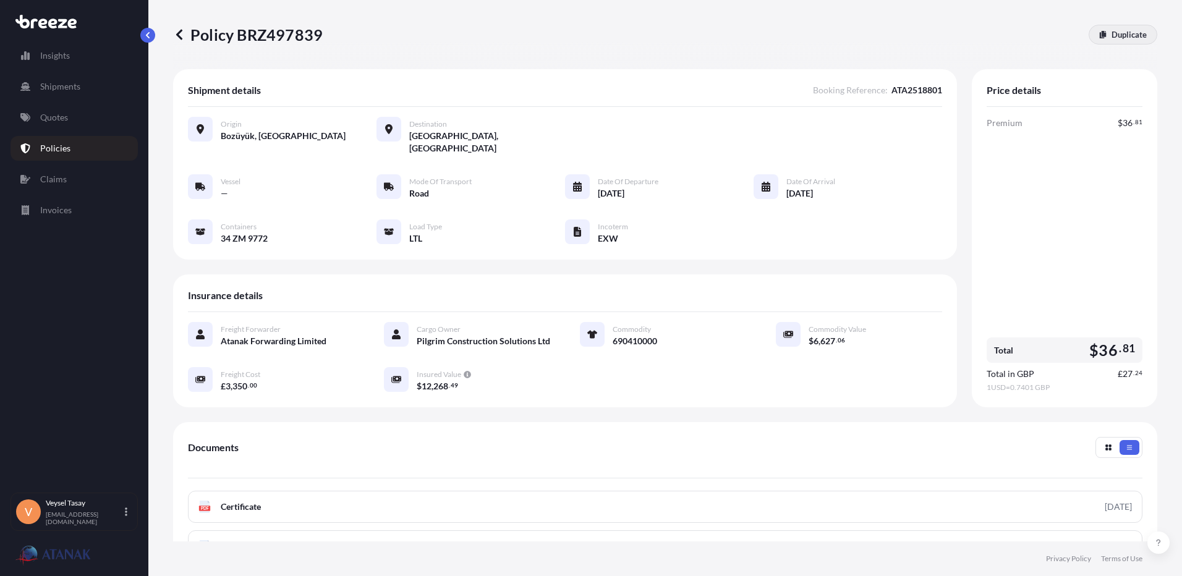
click at [1033, 38] on p "Duplicate" at bounding box center [1128, 34] width 35 height 12
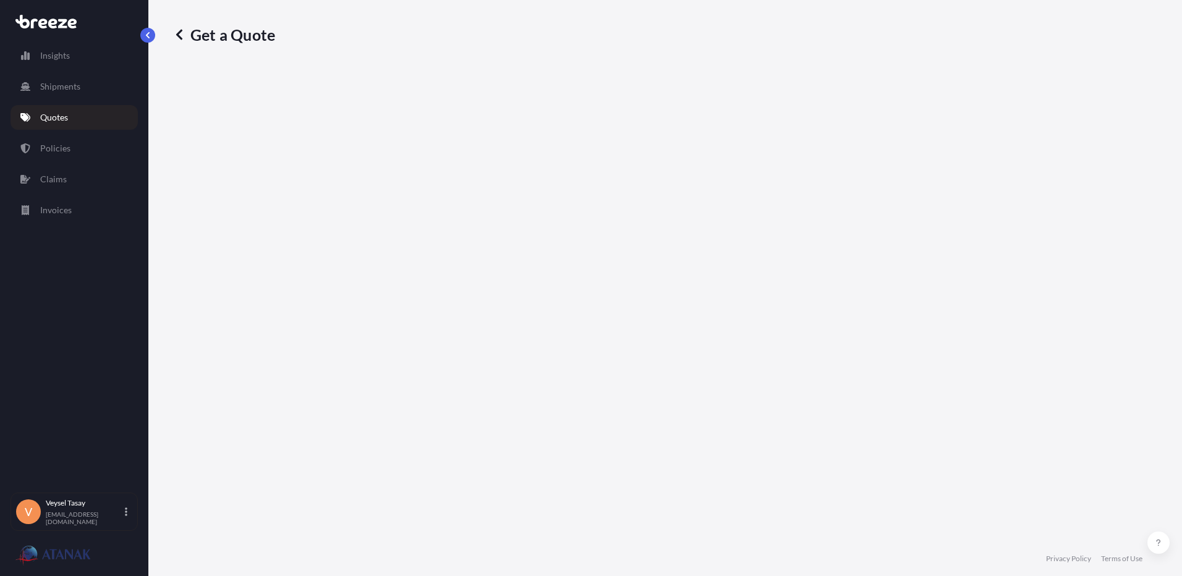
select select "Road"
select select "1"
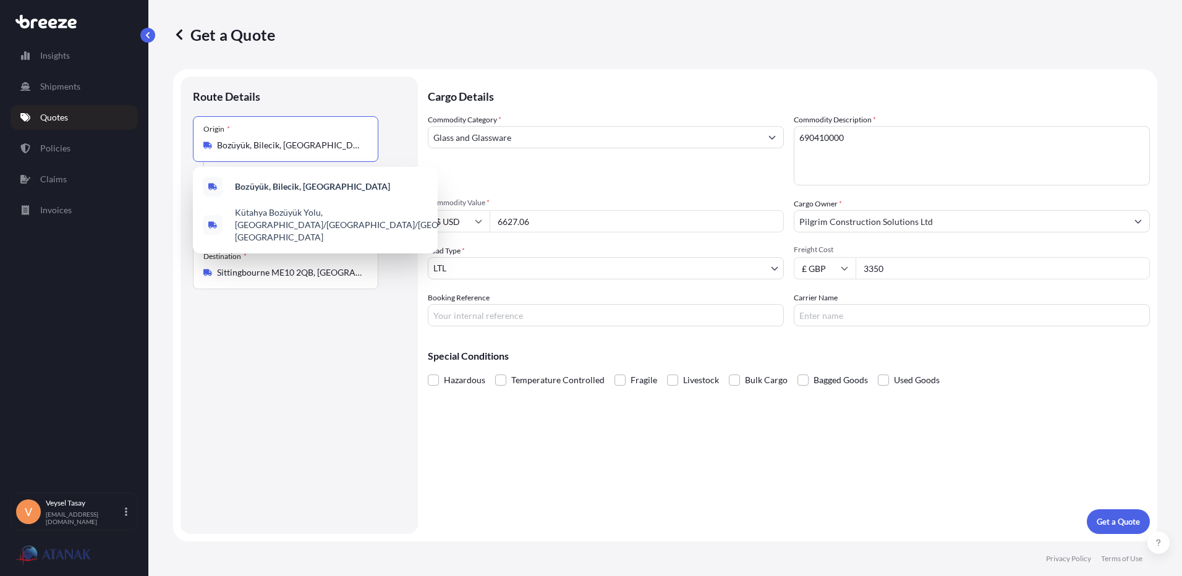
click at [291, 143] on input "Bozüyük, Bilecik, Türkiye" at bounding box center [290, 145] width 146 height 12
drag, startPoint x: 314, startPoint y: 145, endPoint x: 125, endPoint y: 142, distance: 188.5
click at [125, 142] on div "Insights Shipments Quotes Policies Claims Invoices V Veysel Tasay veysel@atanak…" at bounding box center [591, 288] width 1182 height 576
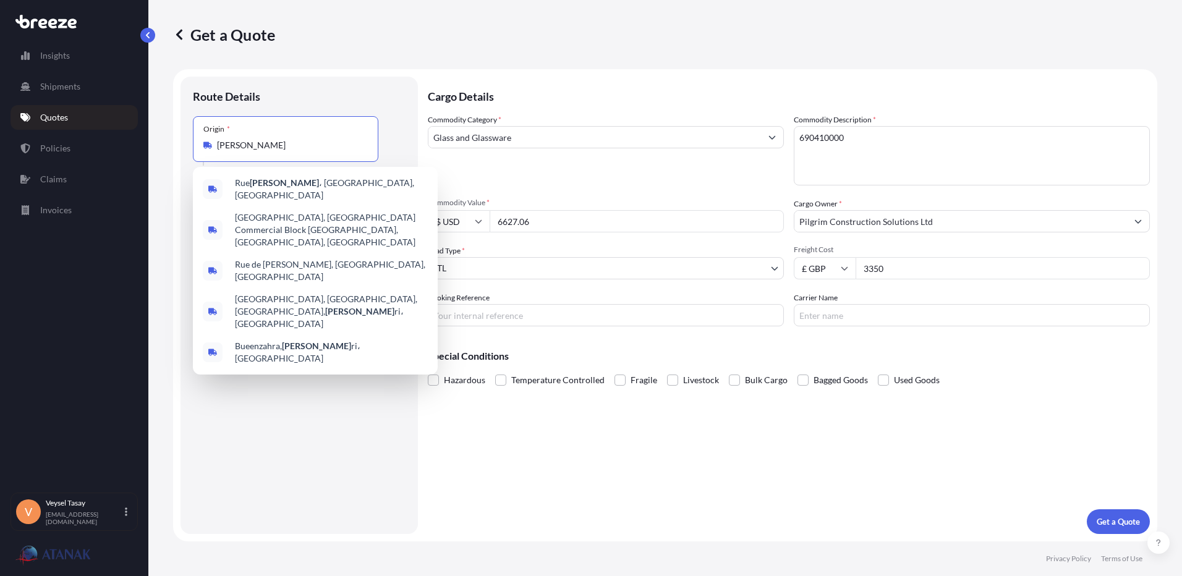
type input "[PERSON_NAME]"
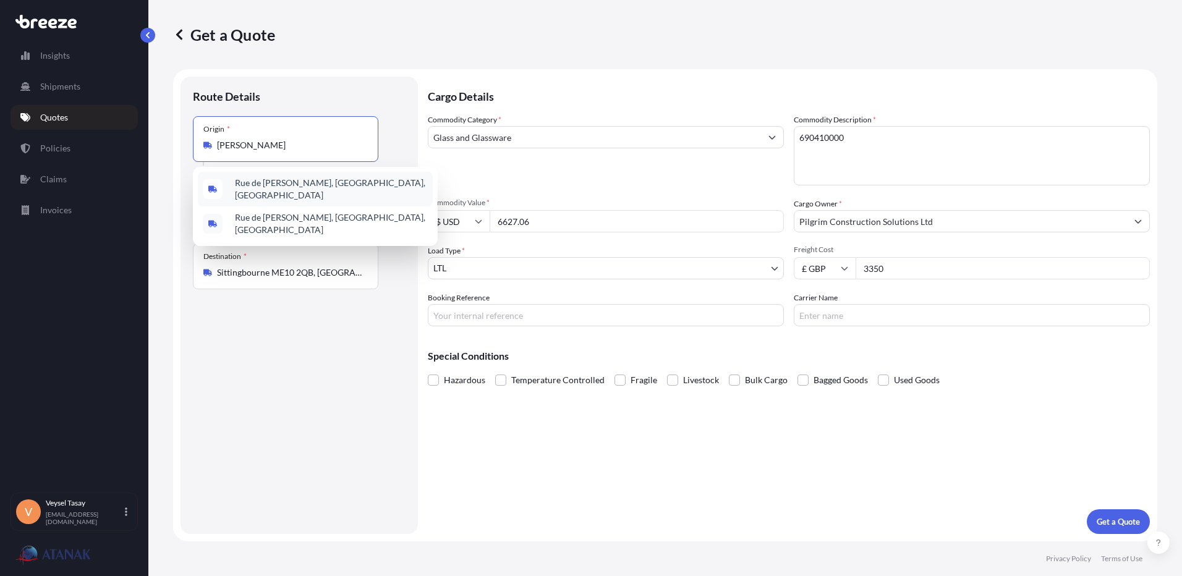
drag, startPoint x: 179, startPoint y: 143, endPoint x: 132, endPoint y: 143, distance: 47.6
click at [132, 143] on div "Insights Shipments Quotes Policies Claims Invoices V Veysel Tasay veysel@atanak…" at bounding box center [591, 288] width 1182 height 576
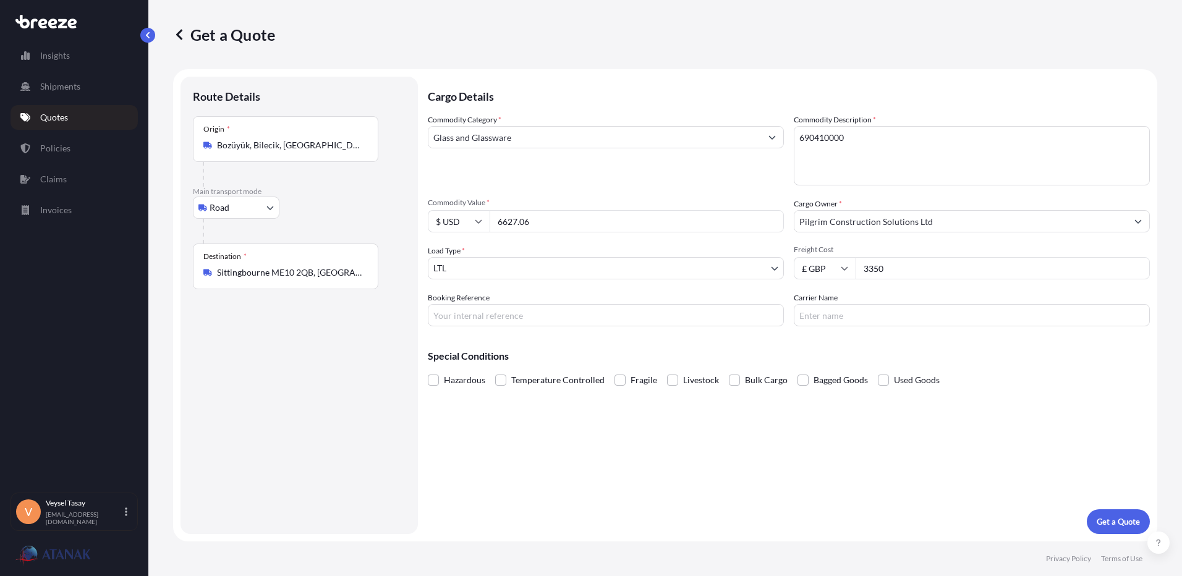
click at [287, 148] on input "Bozüyük, Bilecik, Türkiye" at bounding box center [290, 145] width 146 height 12
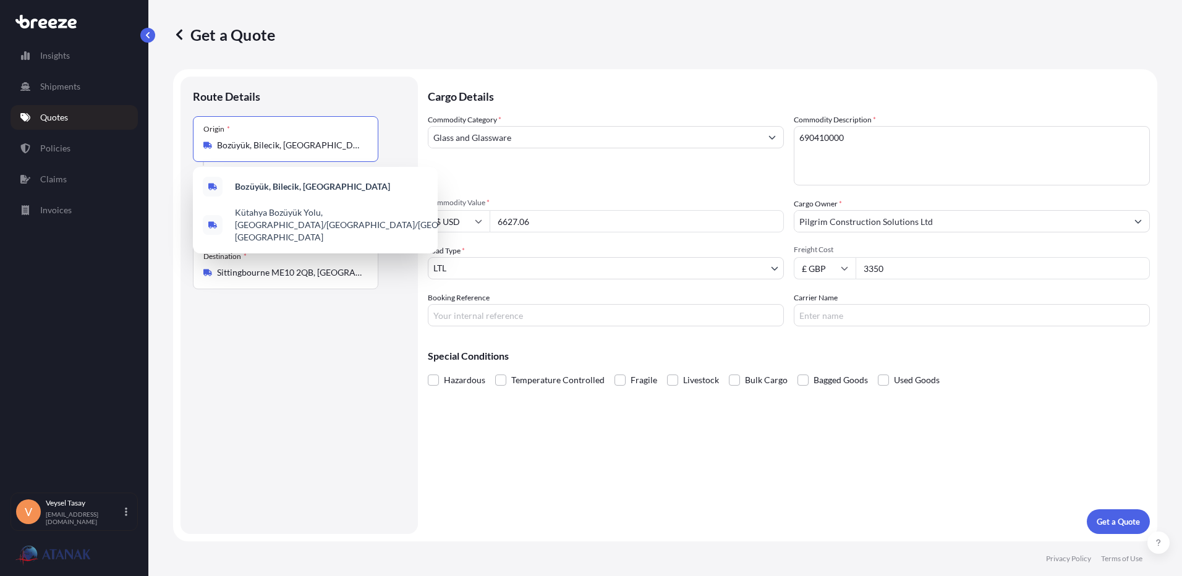
drag, startPoint x: 321, startPoint y: 144, endPoint x: 35, endPoint y: 138, distance: 285.6
click at [35, 138] on div "Insights Shipments Quotes Policies Claims Invoices V Veysel Tasay veysel@atanak…" at bounding box center [591, 288] width 1182 height 576
paste input "[GEOGRAPHIC_DATA]"
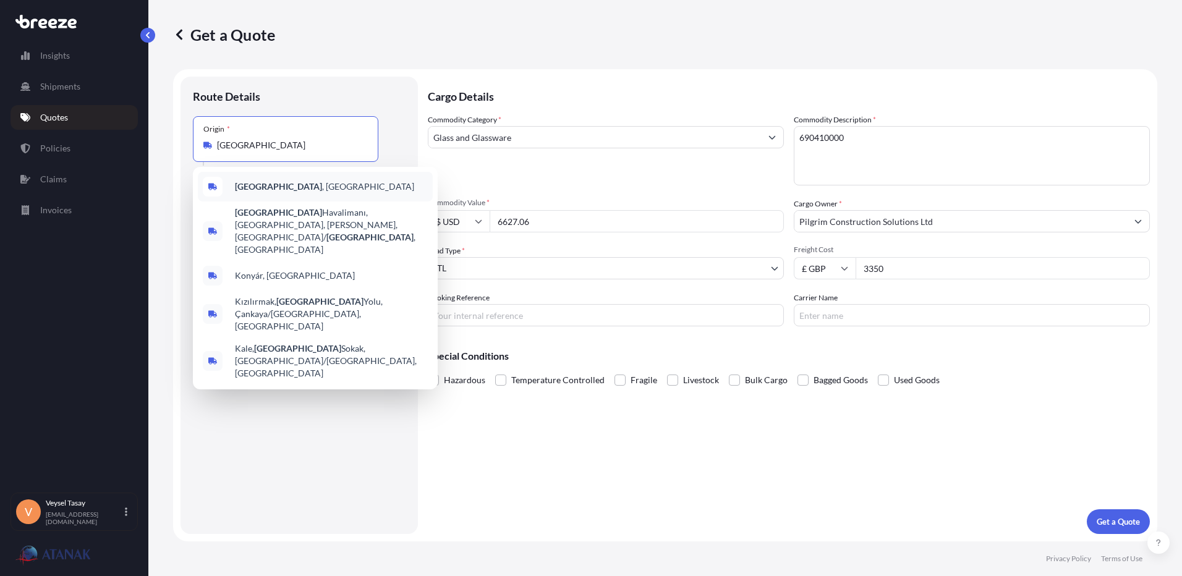
click at [282, 195] on div "[GEOGRAPHIC_DATA] , [GEOGRAPHIC_DATA]" at bounding box center [315, 187] width 235 height 30
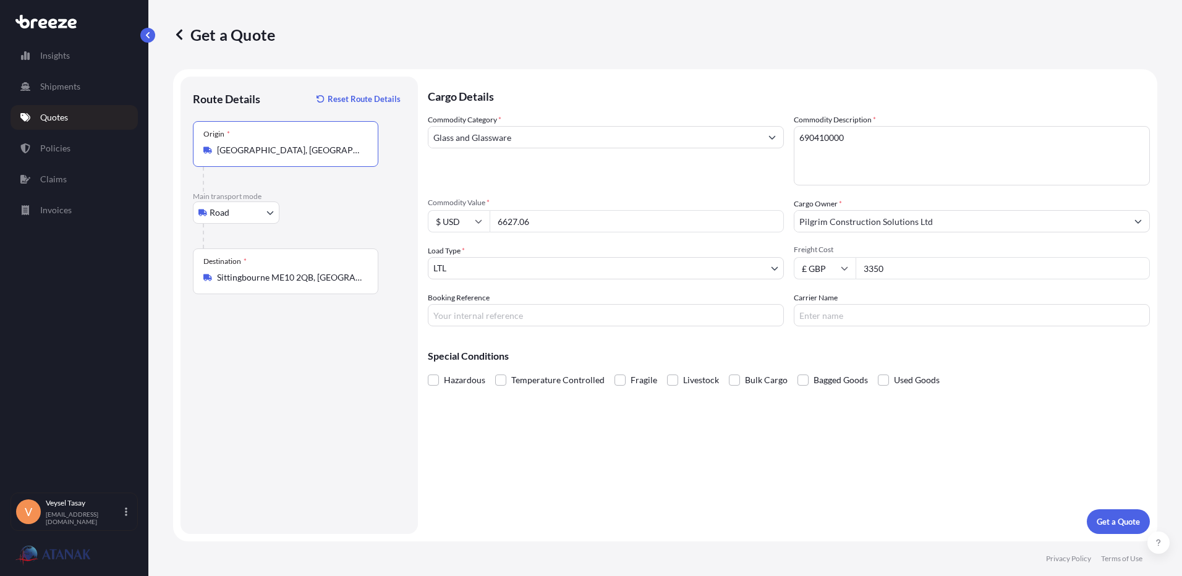
type input "[GEOGRAPHIC_DATA], [GEOGRAPHIC_DATA]"
click at [933, 131] on textarea "690410000" at bounding box center [971, 155] width 356 height 59
click at [948, 225] on input "Pilgrim Construction Solutions Ltd" at bounding box center [960, 221] width 332 height 22
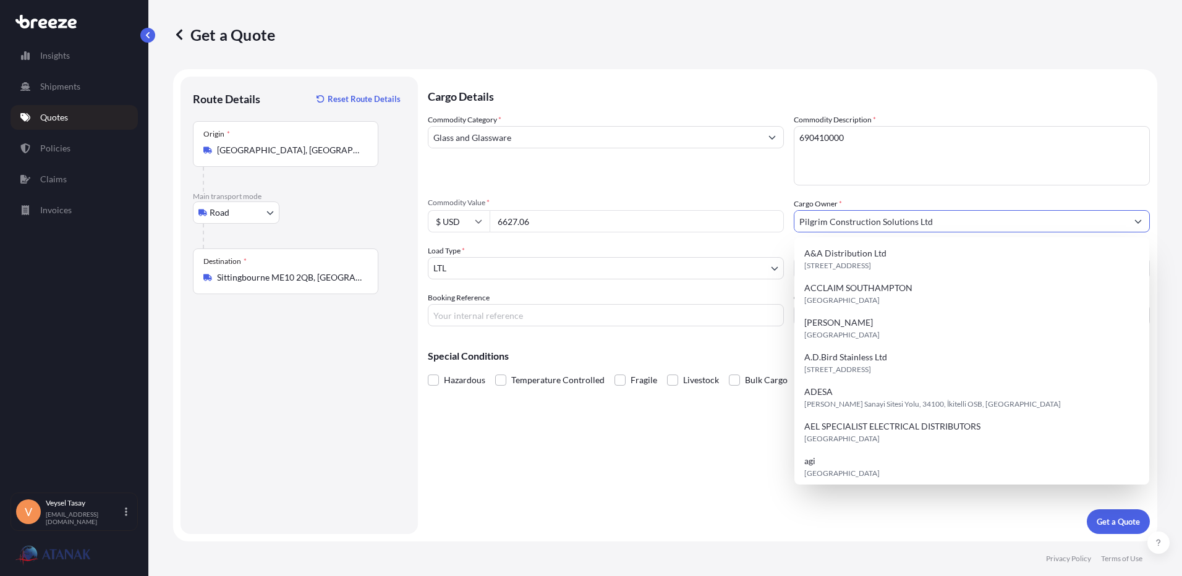
click at [949, 224] on input "Pilgrim Construction Solutions Ltd" at bounding box center [960, 221] width 332 height 22
click at [971, 198] on div "Cargo Owner * Pilgrim Construction Solutions Ltd" at bounding box center [971, 215] width 356 height 35
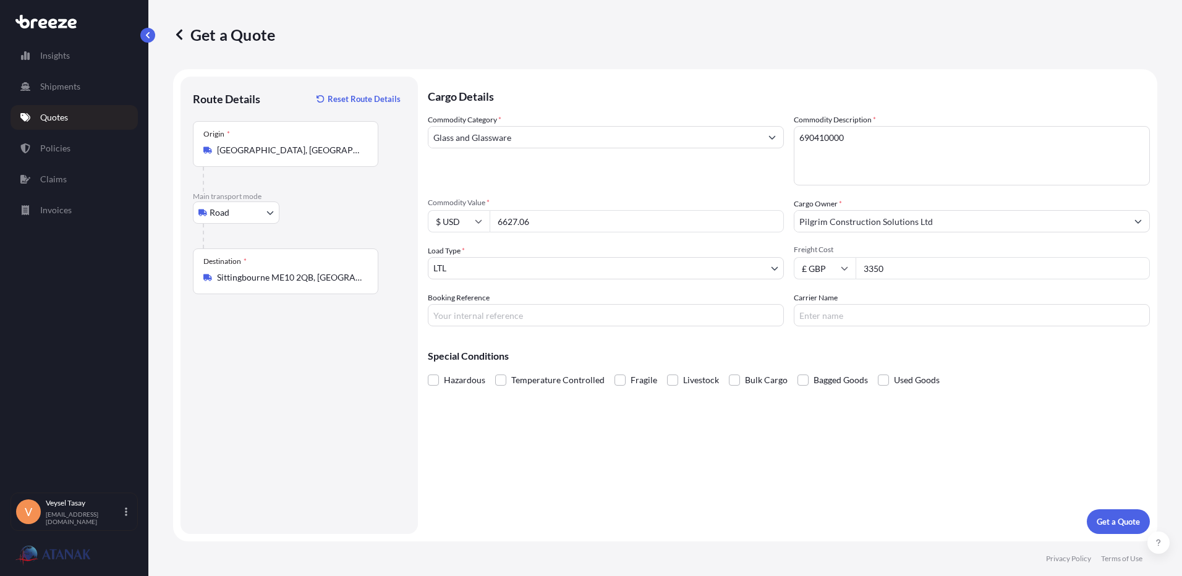
click at [560, 268] on body "15 options available. Insights Shipments Quotes Policies Claims Invoices V Veys…" at bounding box center [591, 288] width 1182 height 576
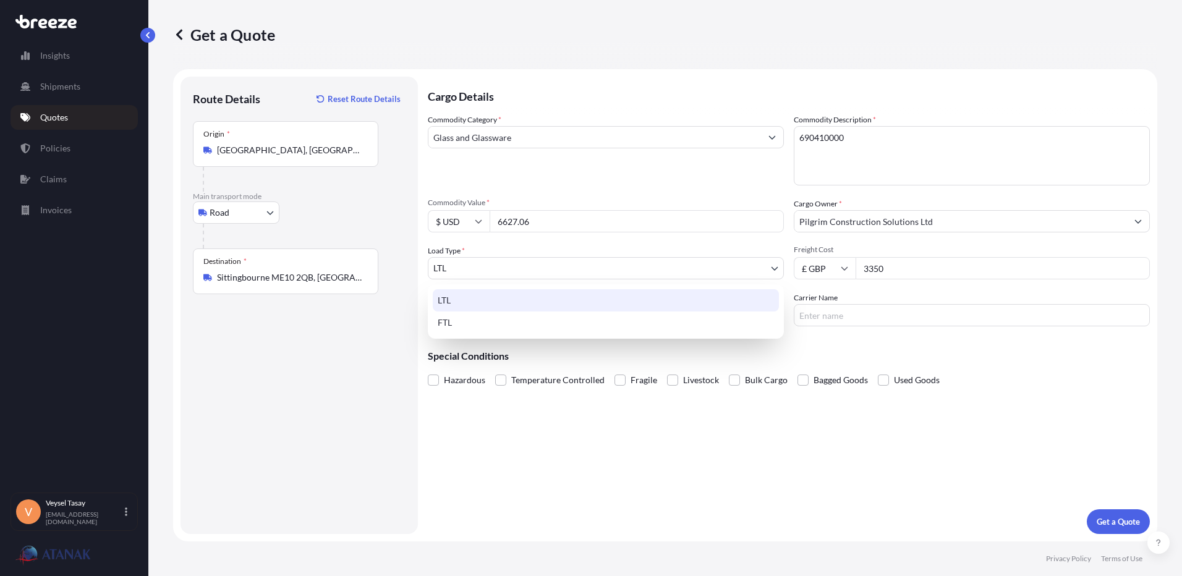
click at [565, 266] on body "Insights Shipments Quotes Policies Claims Invoices V Veysel Tasay veysel@atanak…" at bounding box center [591, 288] width 1182 height 576
click at [523, 324] on div "FTL" at bounding box center [606, 322] width 346 height 22
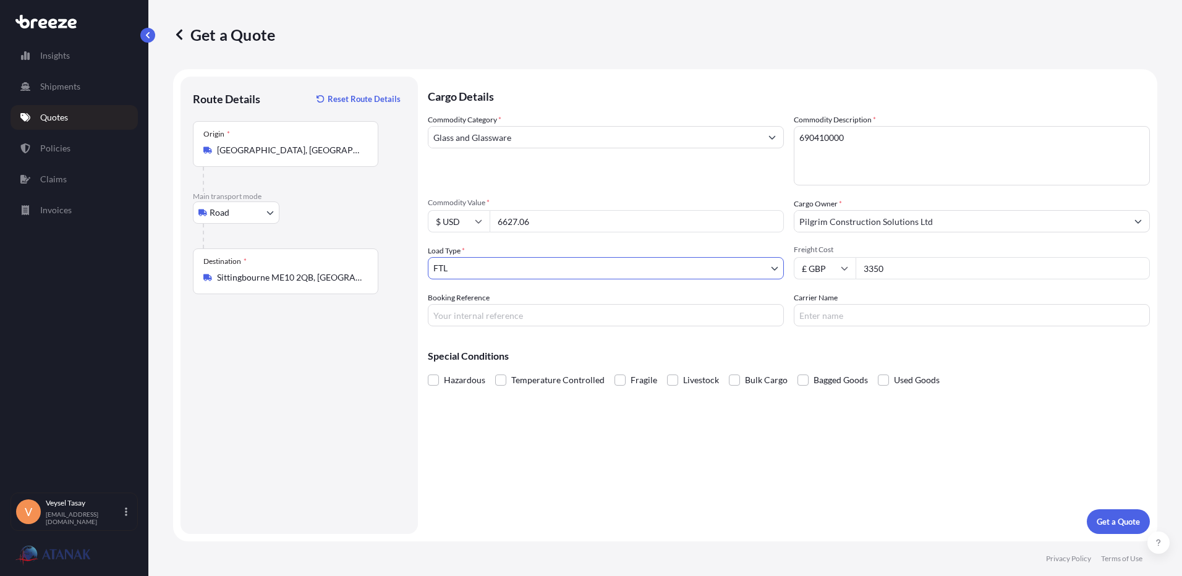
click at [582, 273] on body "Insights Shipments Quotes Policies Claims Invoices V Veysel Tasay veysel@atanak…" at bounding box center [591, 288] width 1182 height 576
click at [585, 319] on input "Booking Reference" at bounding box center [606, 315] width 356 height 22
click at [988, 318] on input "Carrier Name" at bounding box center [971, 315] width 356 height 22
click at [619, 421] on div "Cargo Details Commodity Category * Glass and Glassware Commodity Description * …" at bounding box center [789, 305] width 722 height 457
